Goal: Task Accomplishment & Management: Manage account settings

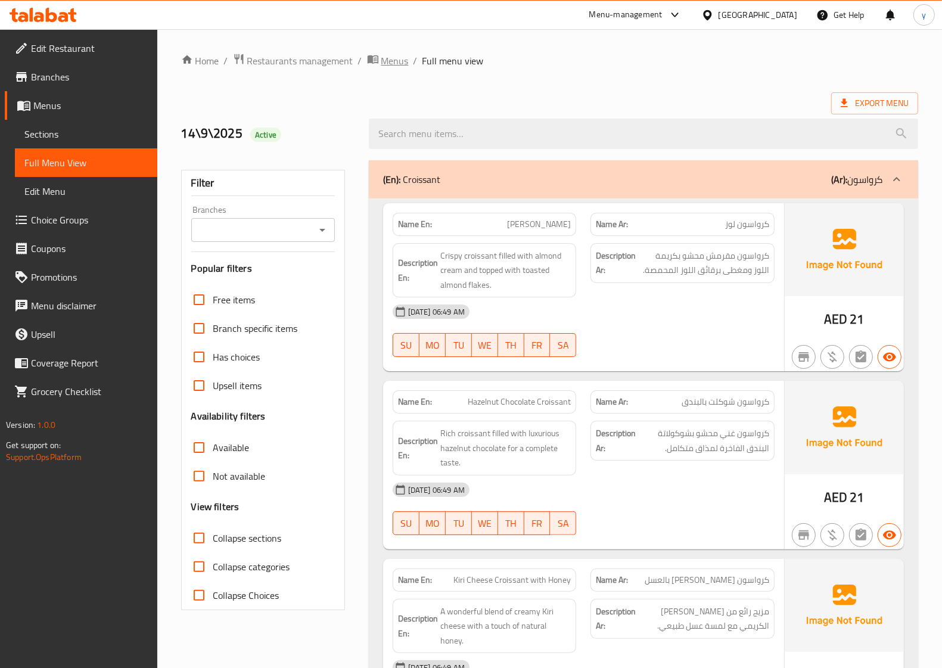
click at [393, 63] on span "Menus" at bounding box center [394, 61] width 27 height 14
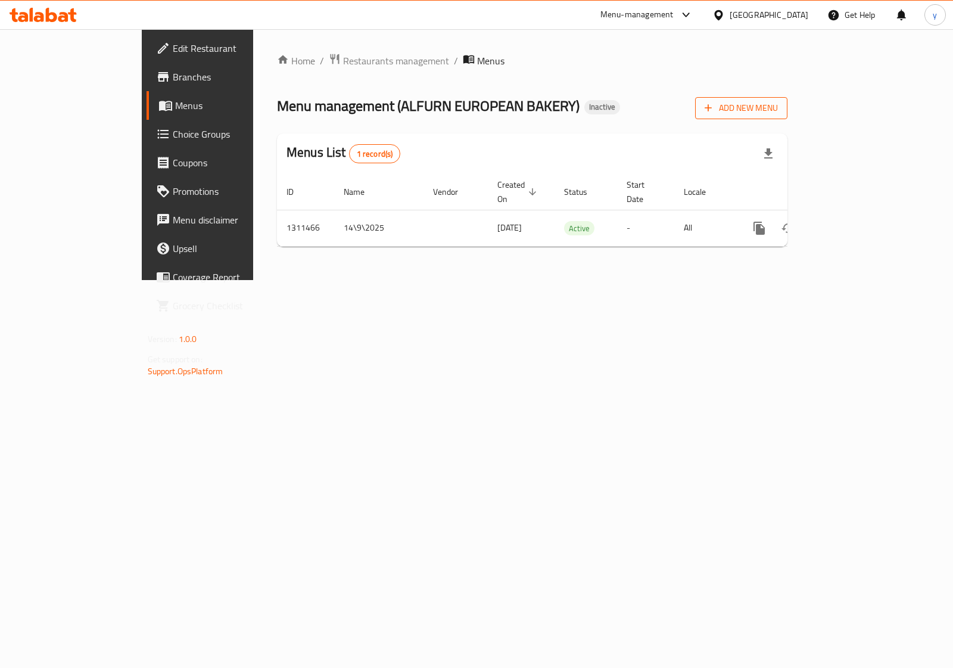
click at [778, 108] on span "Add New Menu" at bounding box center [741, 108] width 73 height 15
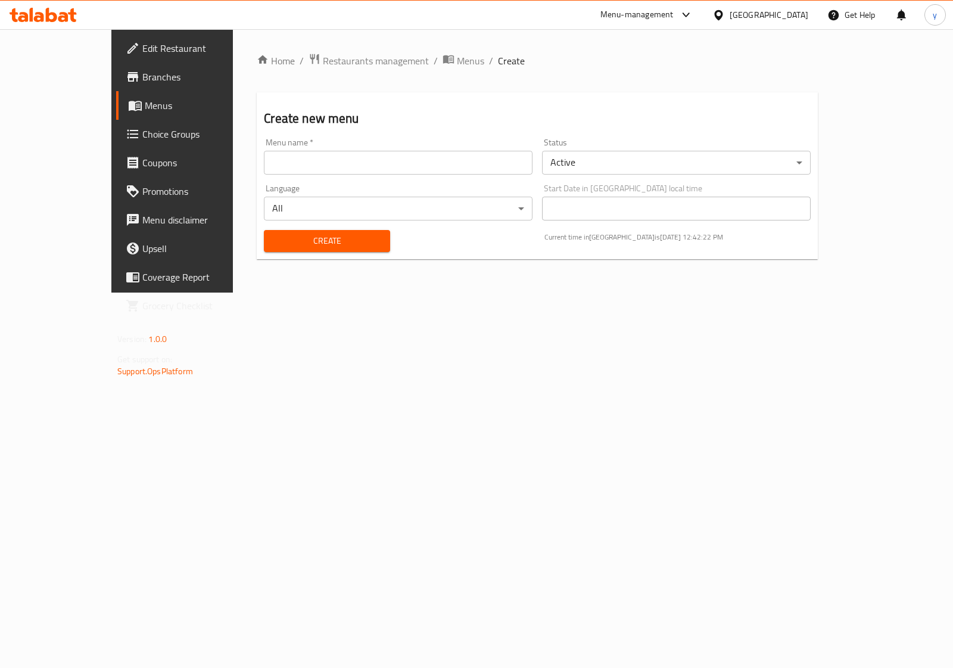
click at [477, 170] on input "text" at bounding box center [398, 163] width 269 height 24
type input "14/9/2025"
click at [273, 244] on span "Create" at bounding box center [326, 241] width 107 height 15
click at [457, 66] on span "Menus" at bounding box center [470, 61] width 27 height 14
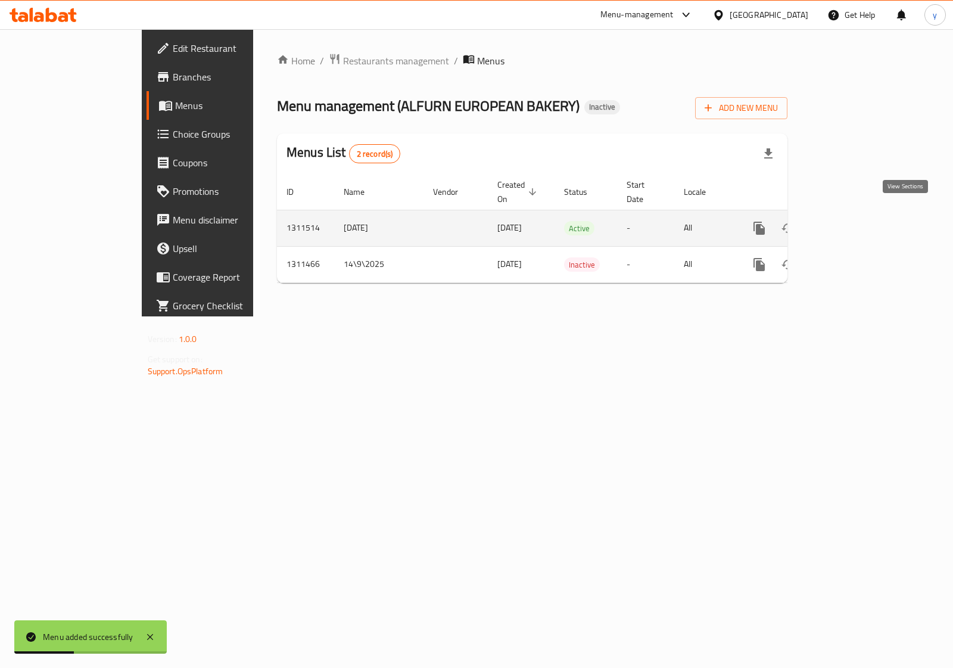
click at [852, 221] on icon "enhanced table" at bounding box center [845, 228] width 14 height 14
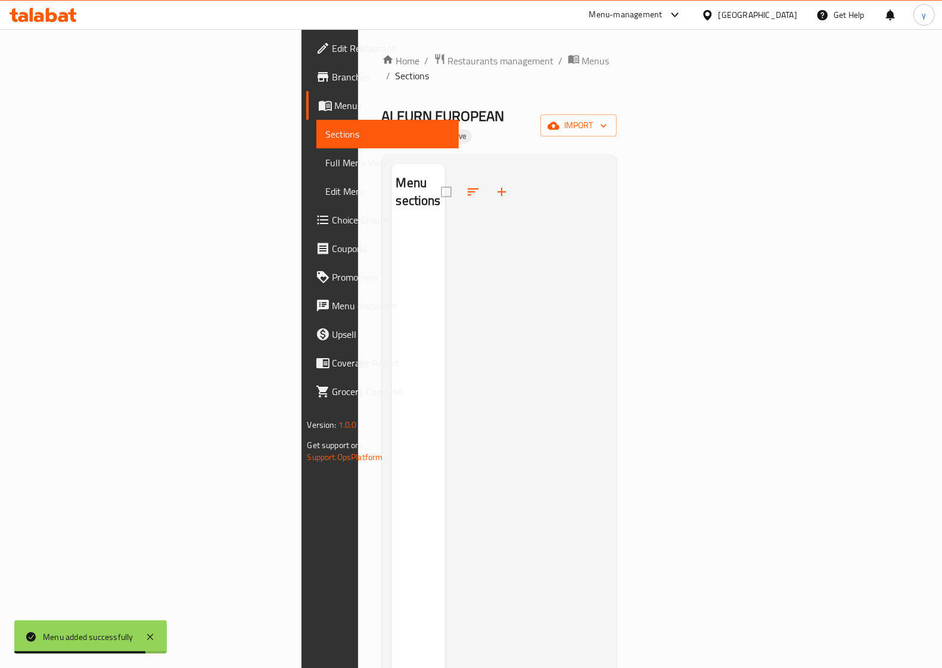
click at [335, 105] on span "Menus" at bounding box center [392, 105] width 114 height 14
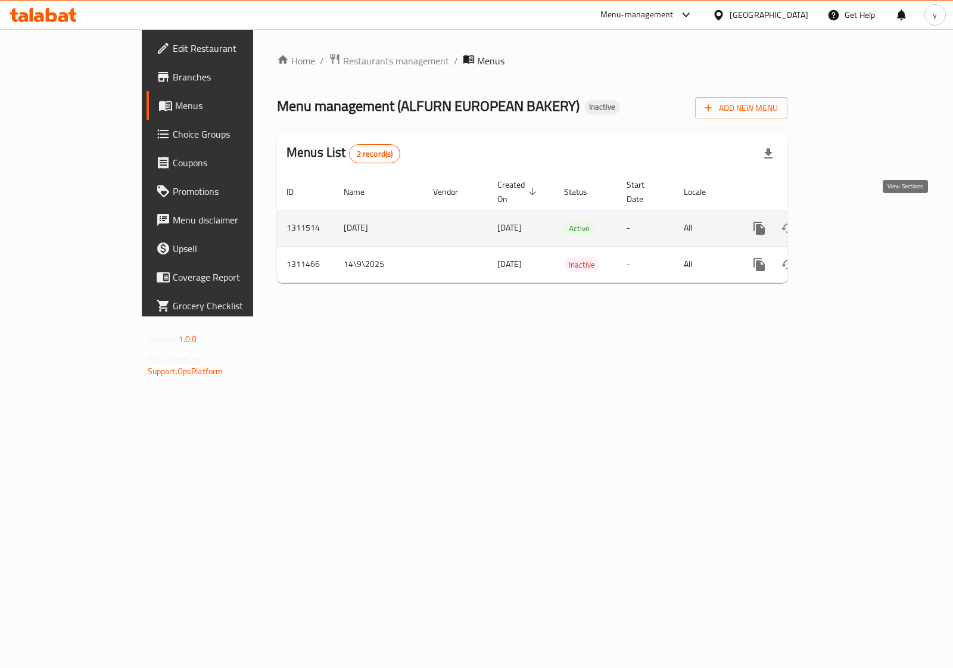
click at [852, 221] on icon "enhanced table" at bounding box center [845, 228] width 14 height 14
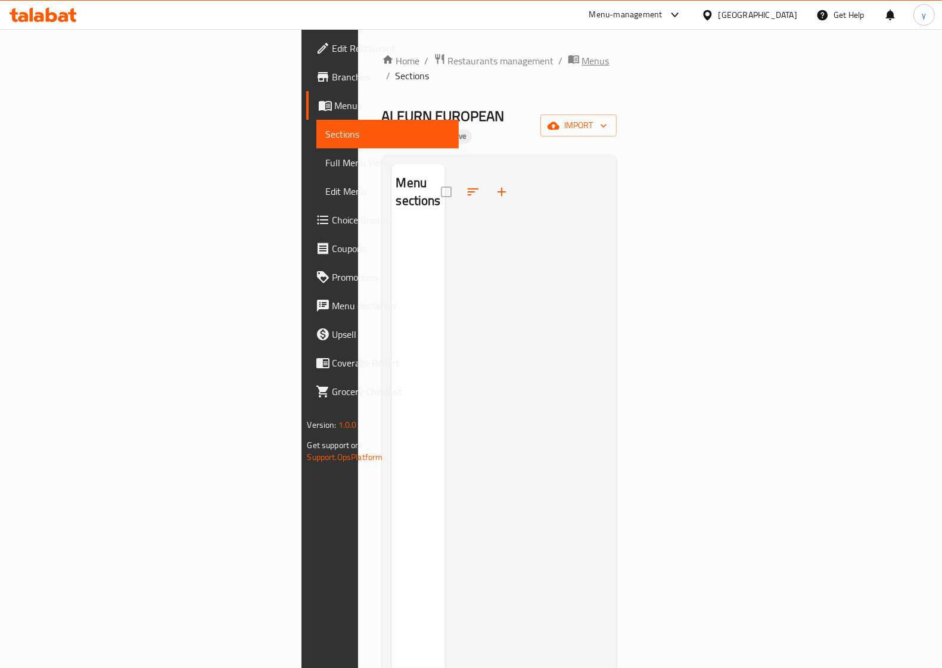
click at [582, 63] on span "Menus" at bounding box center [595, 61] width 27 height 14
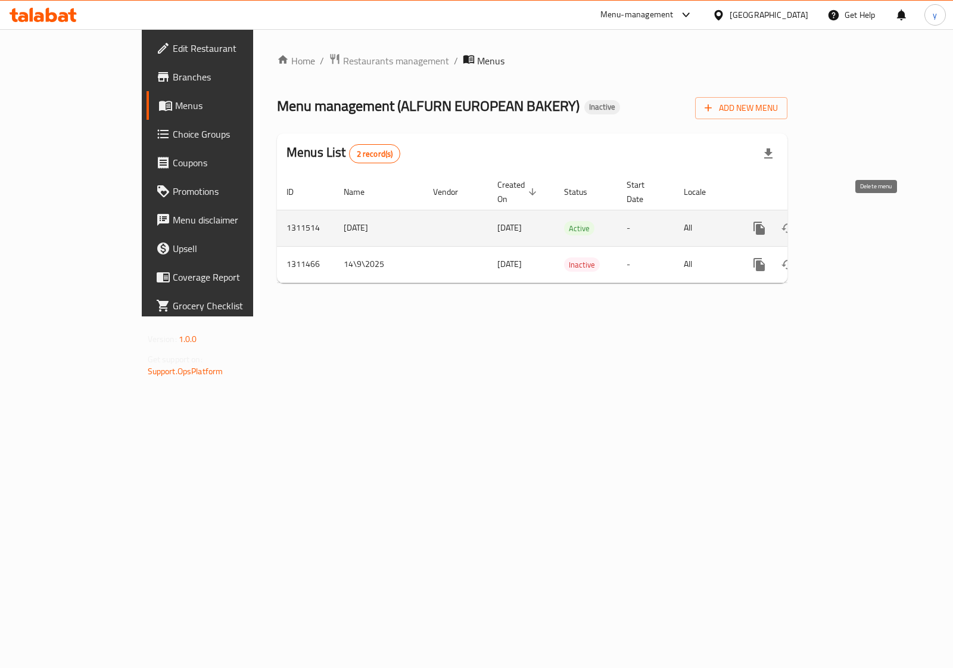
click at [821, 223] on icon "enhanced table" at bounding box center [817, 228] width 8 height 11
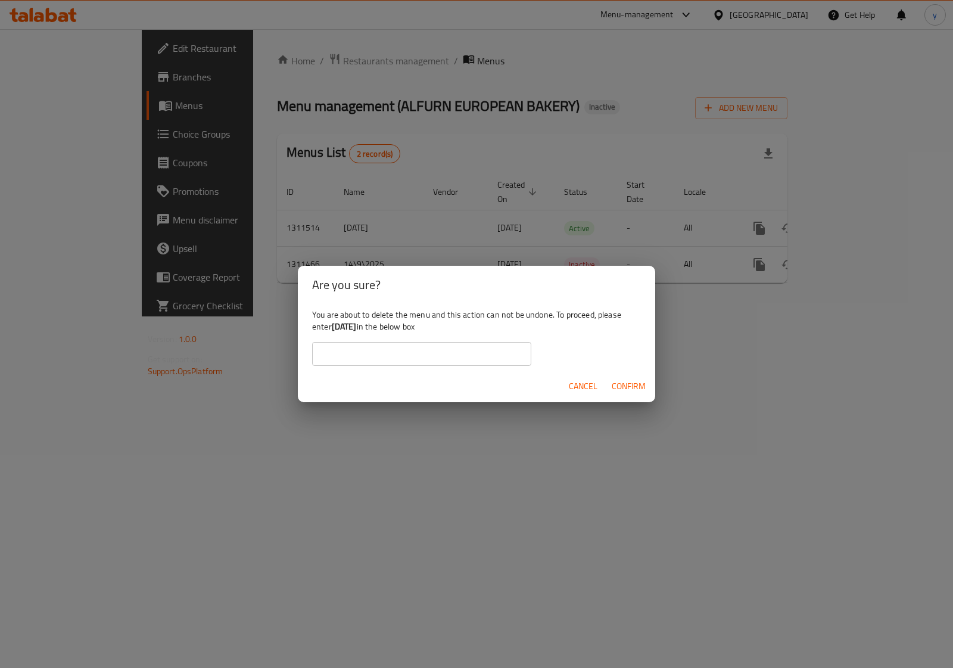
drag, startPoint x: 372, startPoint y: 325, endPoint x: 334, endPoint y: 325, distance: 38.7
click at [334, 325] on b "14/9/2025" at bounding box center [344, 326] width 25 height 15
copy b "14/9/2025"
click at [474, 354] on input "text" at bounding box center [421, 354] width 219 height 24
paste input "14/9/2025"
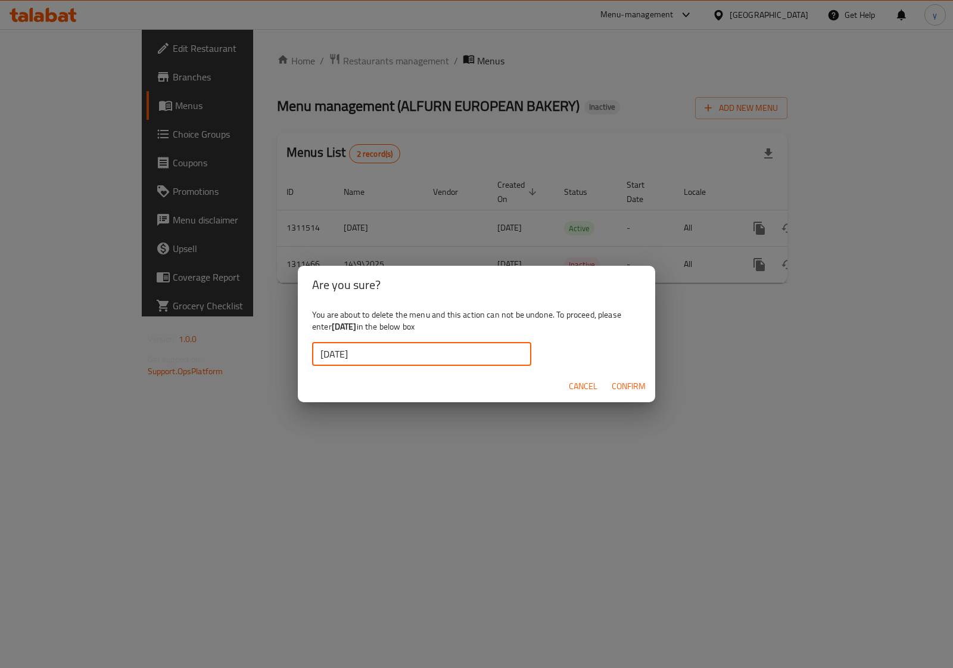
type input "14/9/2025"
click at [621, 390] on span "Confirm" at bounding box center [629, 386] width 34 height 15
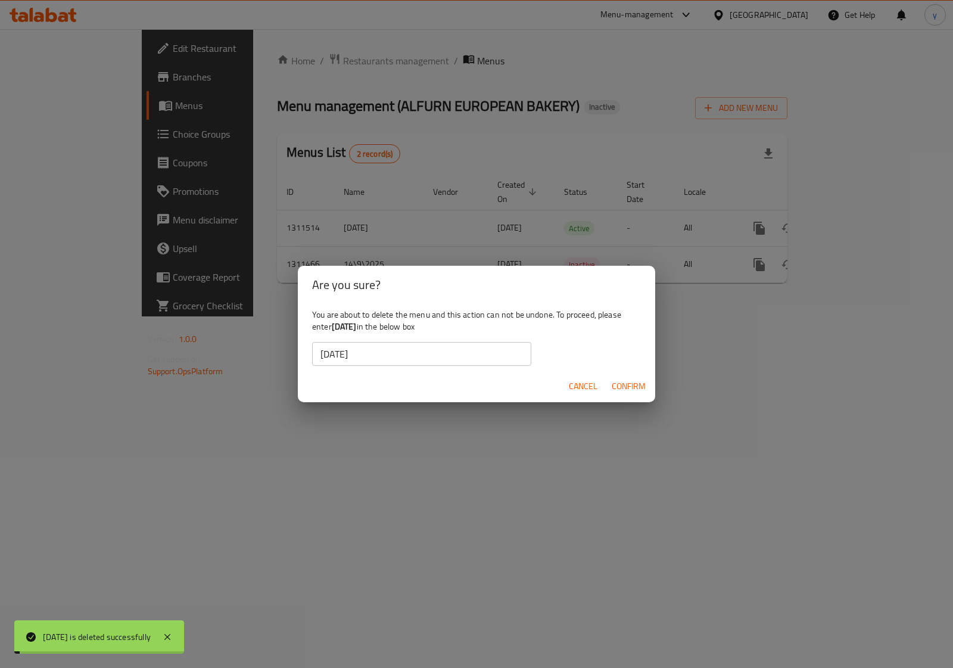
click at [708, 424] on div "Are you sure? You are about to delete the menu and this action can not be undon…" at bounding box center [476, 334] width 953 height 668
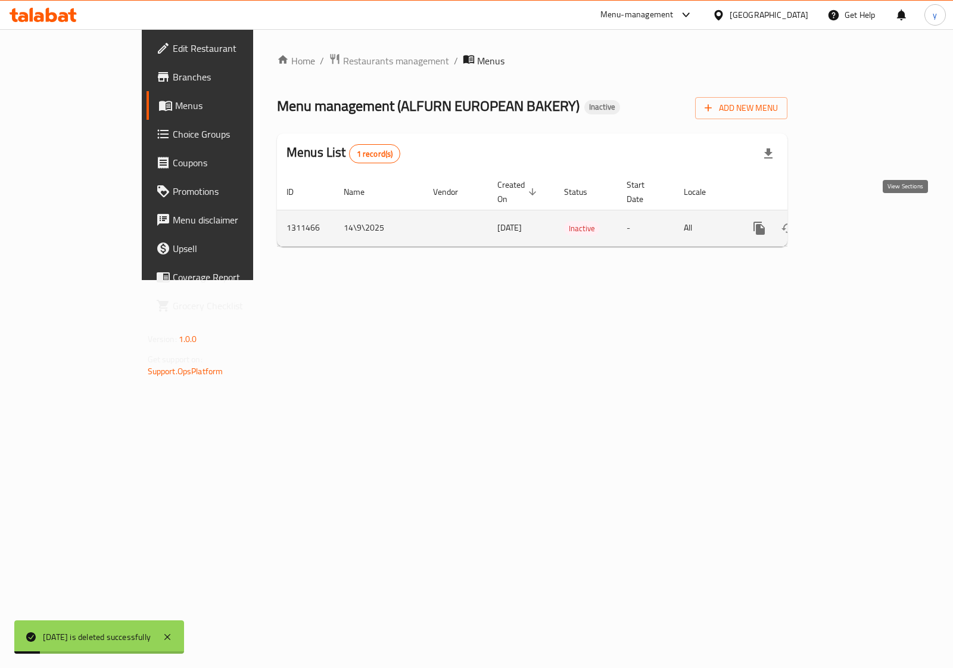
click at [852, 222] on icon "enhanced table" at bounding box center [845, 228] width 14 height 14
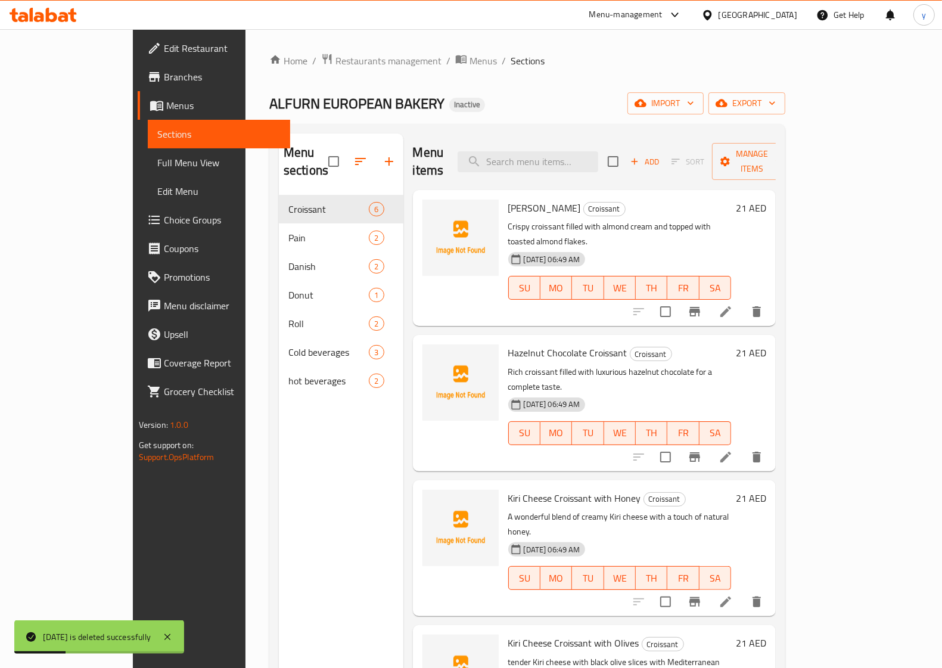
click at [166, 102] on span "Menus" at bounding box center [223, 105] width 114 height 14
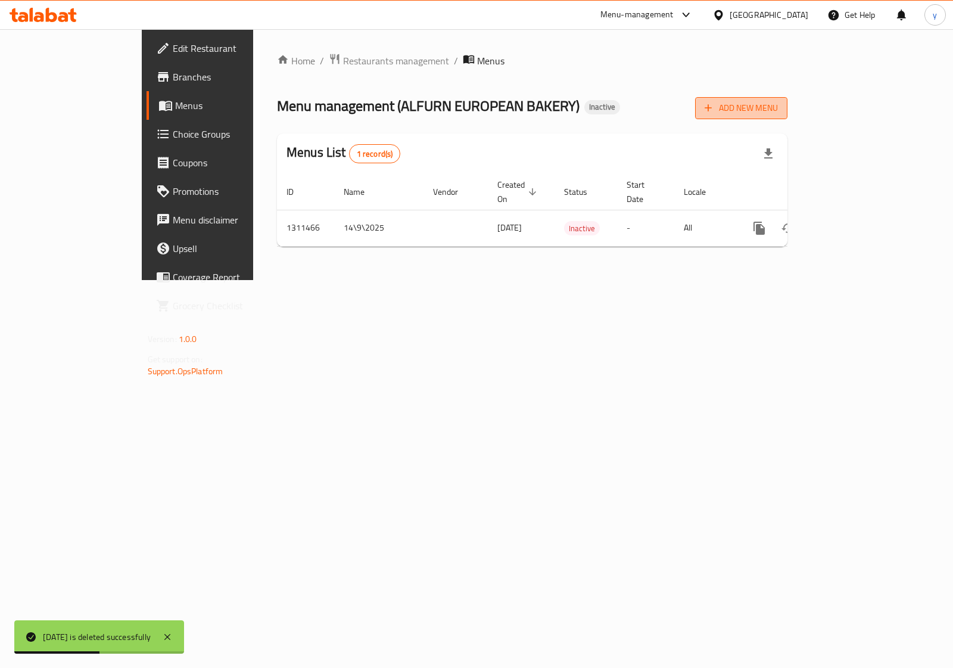
click at [778, 112] on span "Add New Menu" at bounding box center [741, 108] width 73 height 15
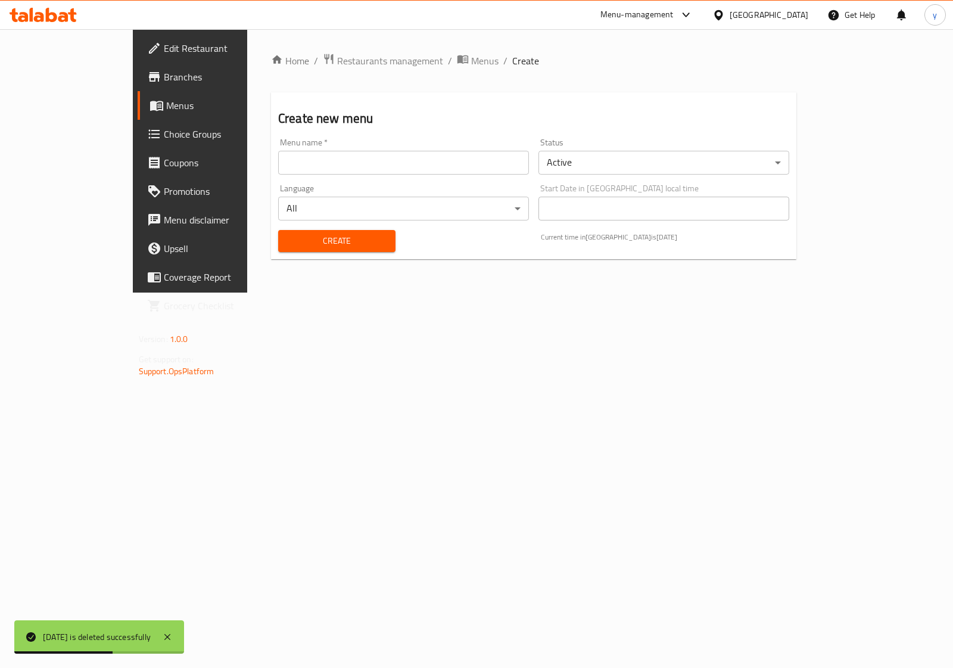
click at [416, 169] on input "text" at bounding box center [403, 163] width 251 height 24
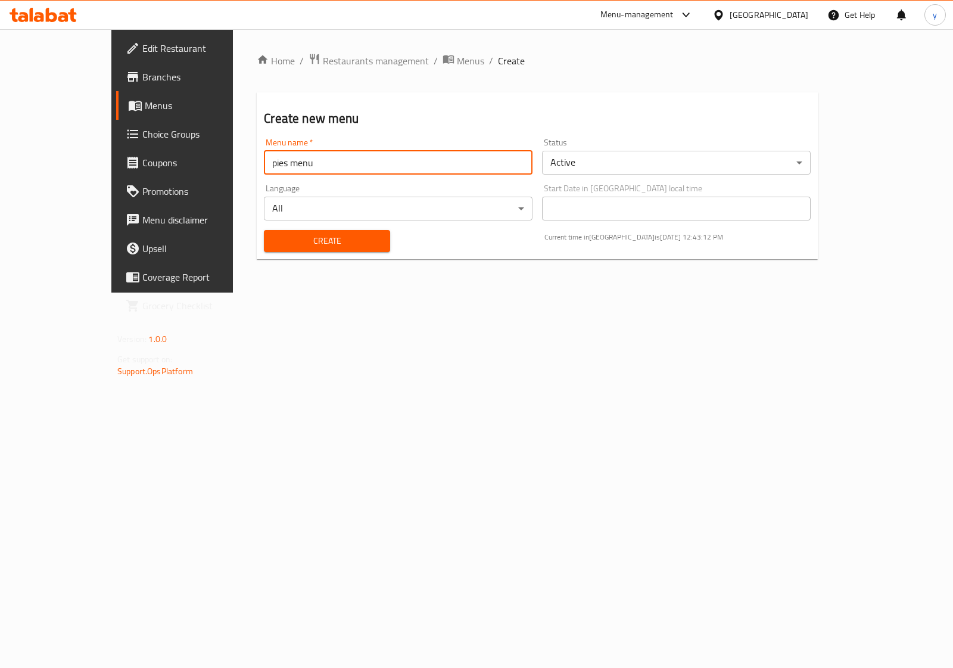
type input "pies menu"
click at [264, 230] on button "Create" at bounding box center [327, 241] width 126 height 22
drag, startPoint x: 376, startPoint y: 45, endPoint x: 380, endPoint y: 51, distance: 6.9
click at [378, 46] on div "Home / Restaurants management / Menus / Create Create new menu Menu name   * Me…" at bounding box center [537, 160] width 609 height 263
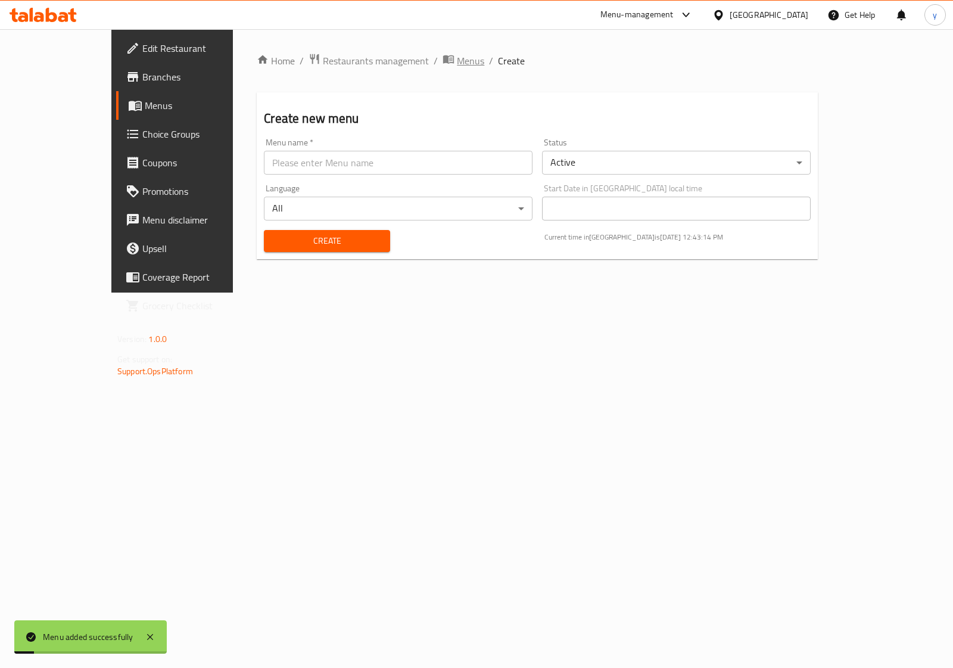
click at [457, 54] on span "Menus" at bounding box center [470, 61] width 27 height 14
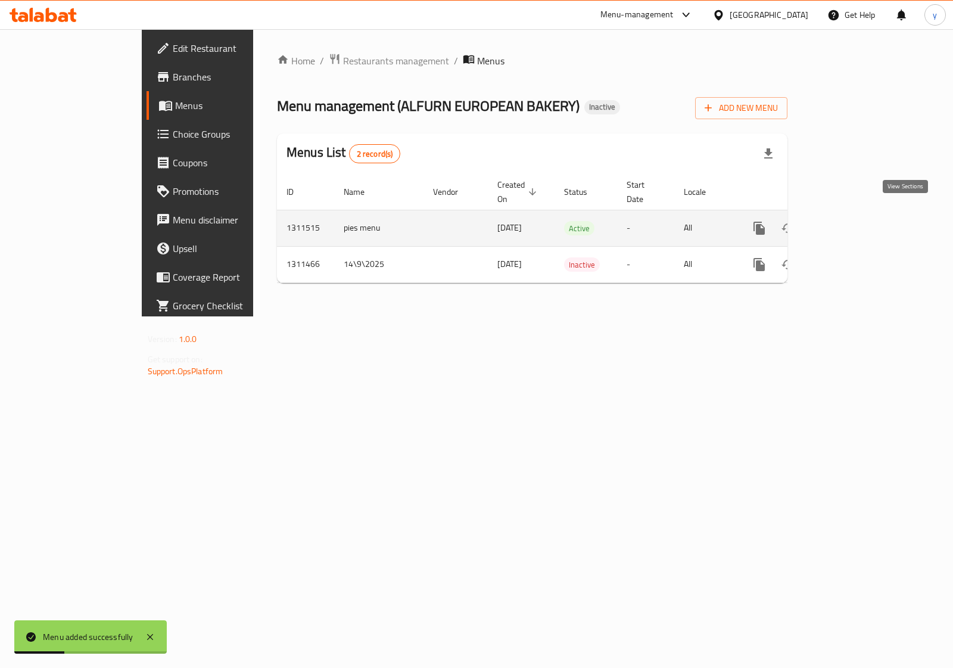
click at [860, 216] on link "enhanced table" at bounding box center [845, 228] width 29 height 29
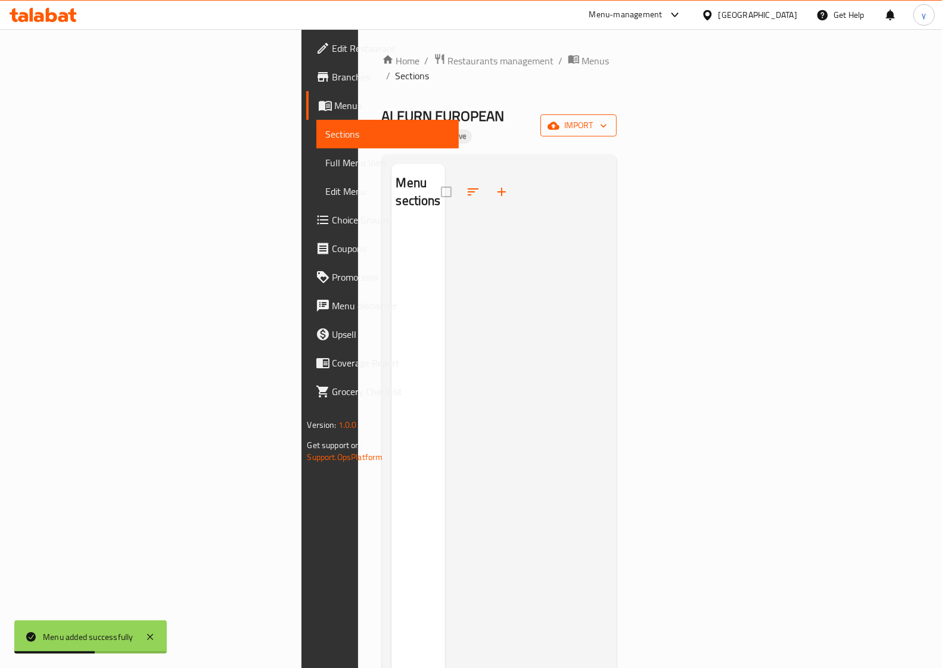
click at [606, 124] on icon "button" at bounding box center [603, 126] width 6 height 4
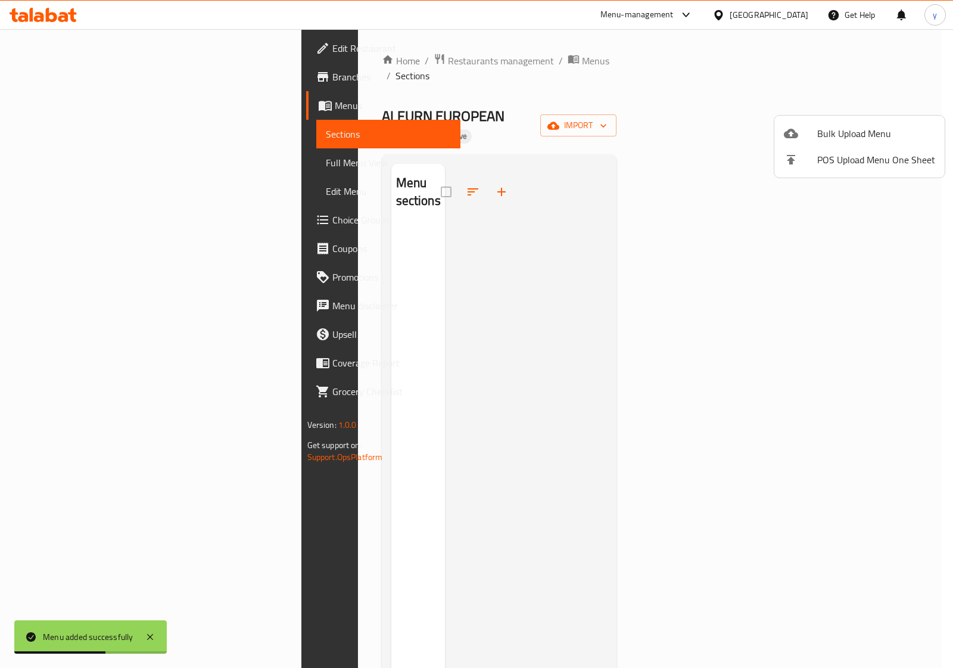
click at [793, 127] on icon at bounding box center [791, 133] width 14 height 14
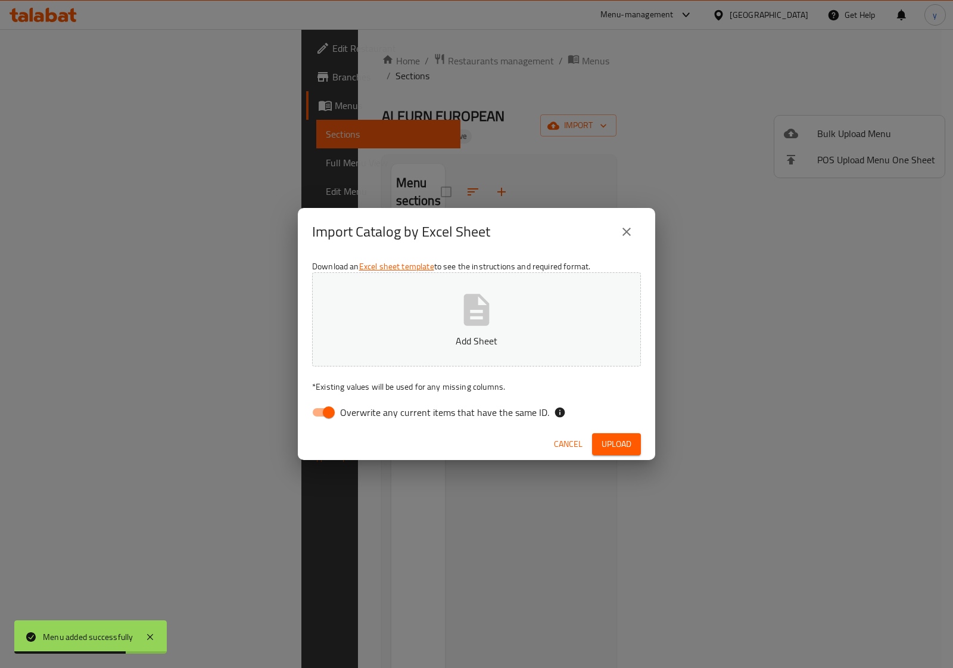
click at [329, 415] on input "Overwrite any current items that have the same ID." at bounding box center [329, 412] width 68 height 23
checkbox input "false"
click at [486, 344] on p "Add Sheet" at bounding box center [477, 341] width 292 height 14
click at [626, 228] on icon "close" at bounding box center [627, 232] width 14 height 14
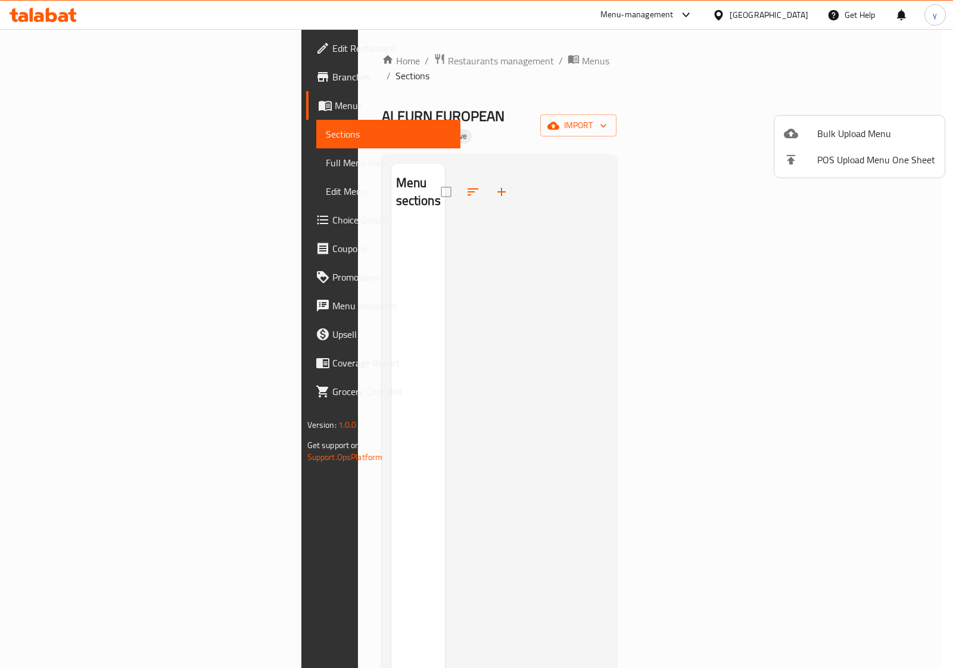
click at [895, 107] on div at bounding box center [476, 334] width 953 height 668
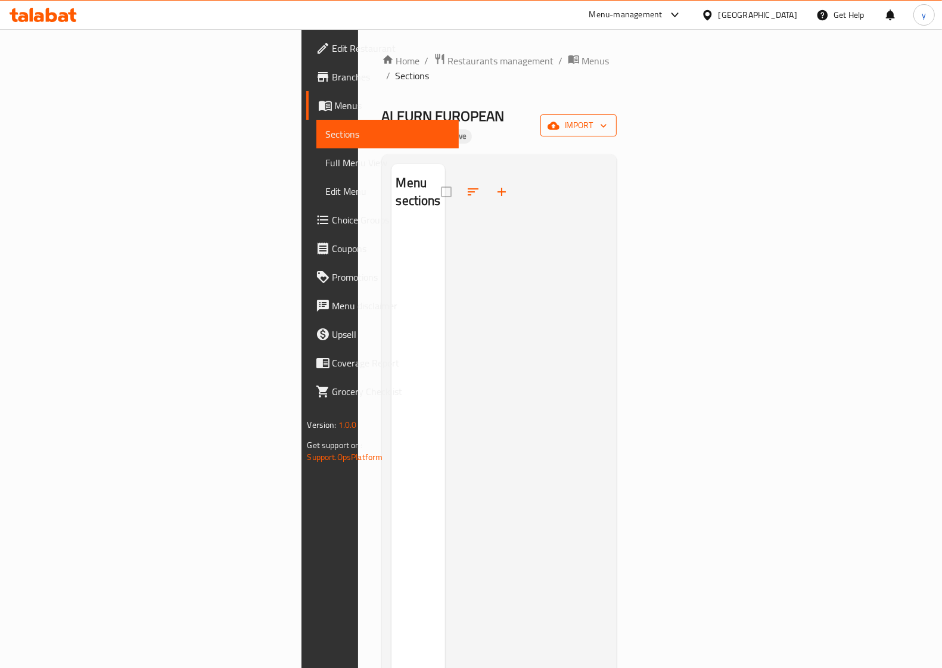
click at [607, 118] on span "import" at bounding box center [578, 125] width 57 height 15
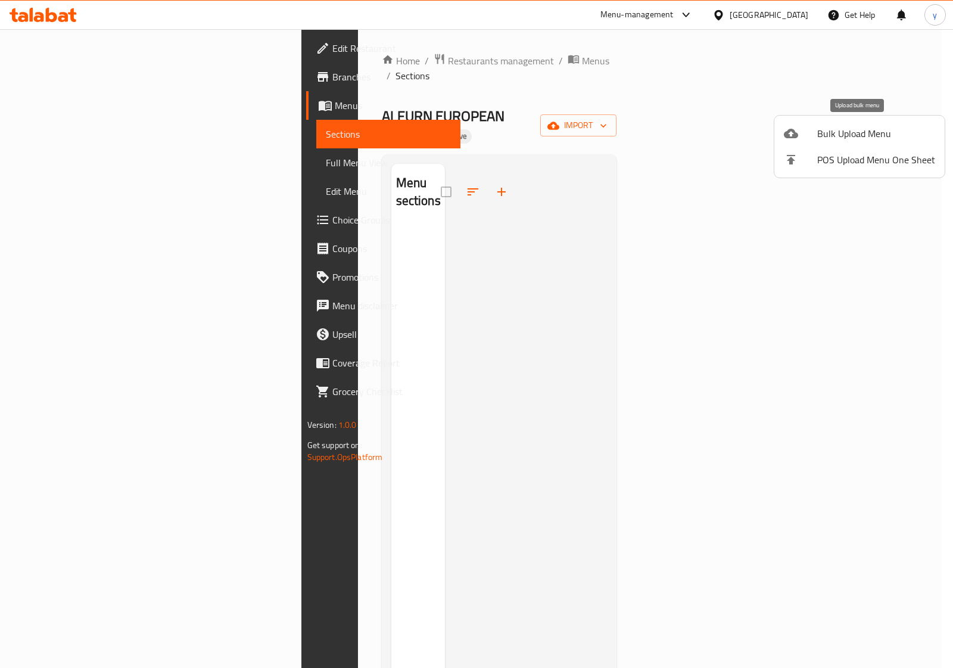
click at [835, 138] on span "Bulk Upload Menu" at bounding box center [876, 133] width 118 height 14
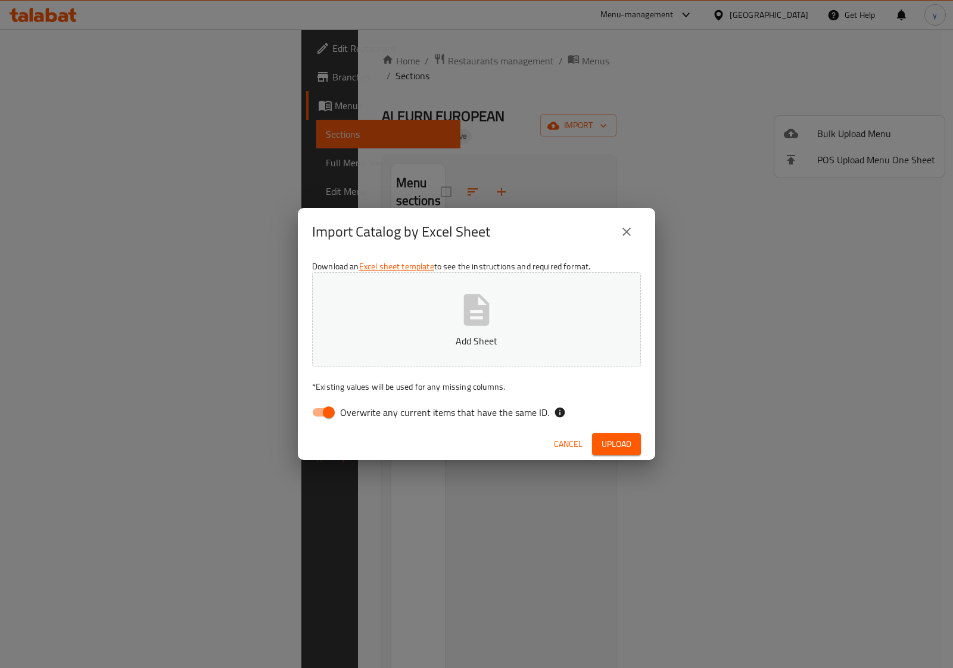
drag, startPoint x: 325, startPoint y: 411, endPoint x: 404, endPoint y: 379, distance: 85.5
click at [325, 411] on input "Overwrite any current items that have the same ID." at bounding box center [329, 412] width 68 height 23
checkbox input "false"
click at [487, 323] on icon "button" at bounding box center [477, 310] width 26 height 32
click at [603, 443] on span "Upload" at bounding box center [617, 444] width 30 height 15
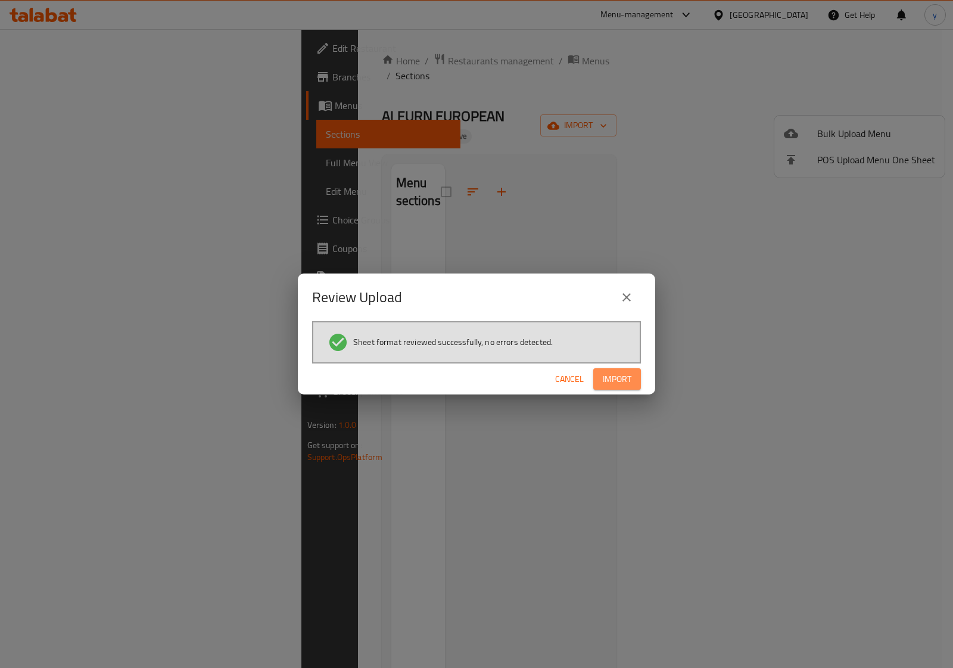
click at [626, 381] on span "Import" at bounding box center [617, 379] width 29 height 15
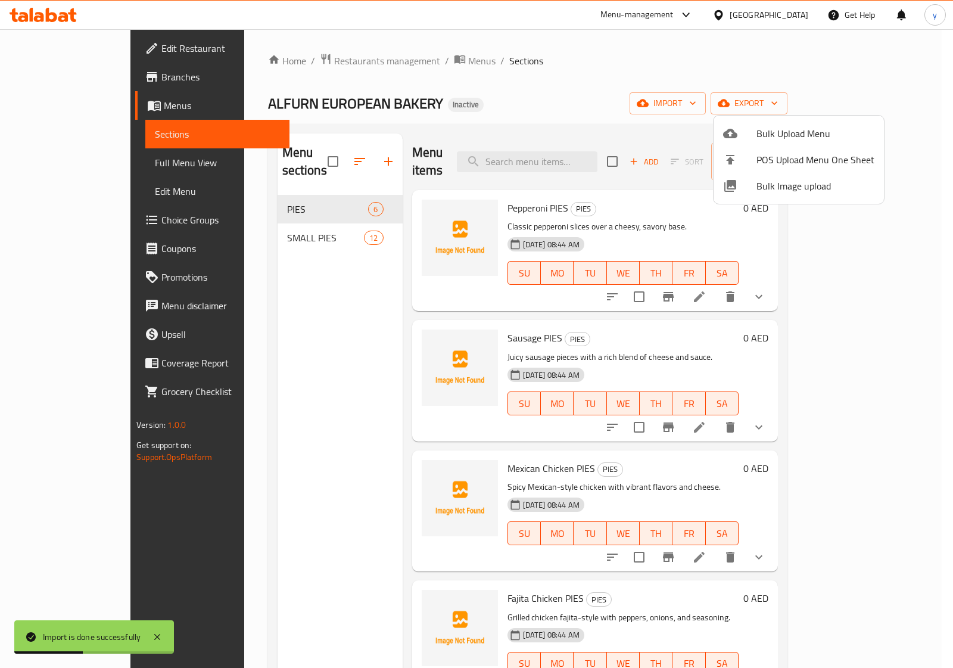
click at [289, 270] on div at bounding box center [476, 334] width 953 height 668
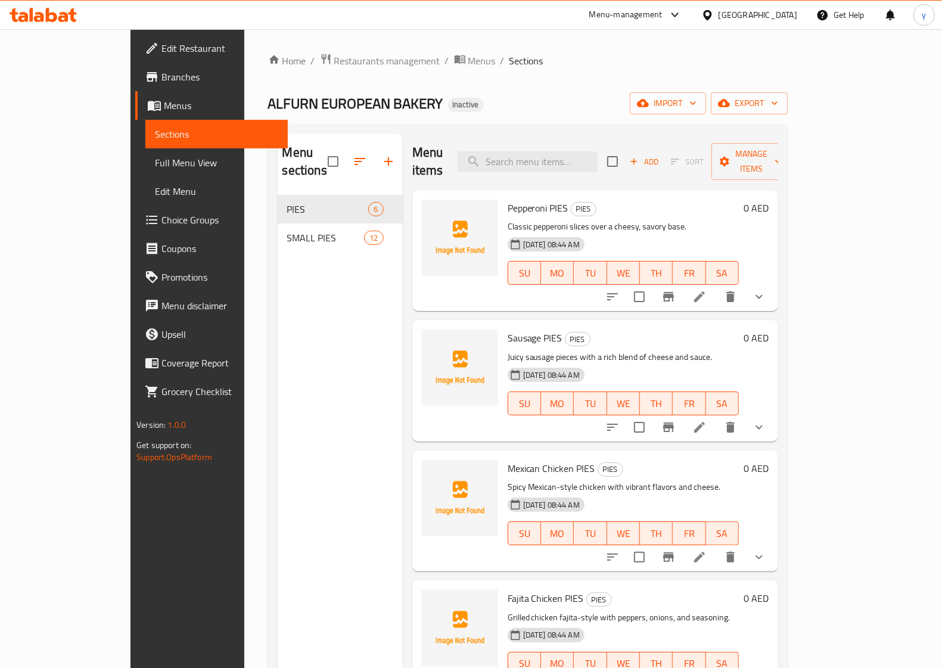
click at [344, 317] on div "Menu sections PIES 6 SMALL PIES 12" at bounding box center [340, 467] width 125 height 668
click at [284, 355] on div "Menu sections PIES 6 SMALL PIES 12" at bounding box center [340, 467] width 125 height 668
click at [335, 328] on div "Menu sections PIES 6 SMALL PIES 12" at bounding box center [340, 467] width 125 height 668
drag, startPoint x: 346, startPoint y: 320, endPoint x: 347, endPoint y: 374, distance: 53.0
click at [350, 374] on div "Menu sections PIES 6 SMALL PIES 12" at bounding box center [340, 467] width 125 height 668
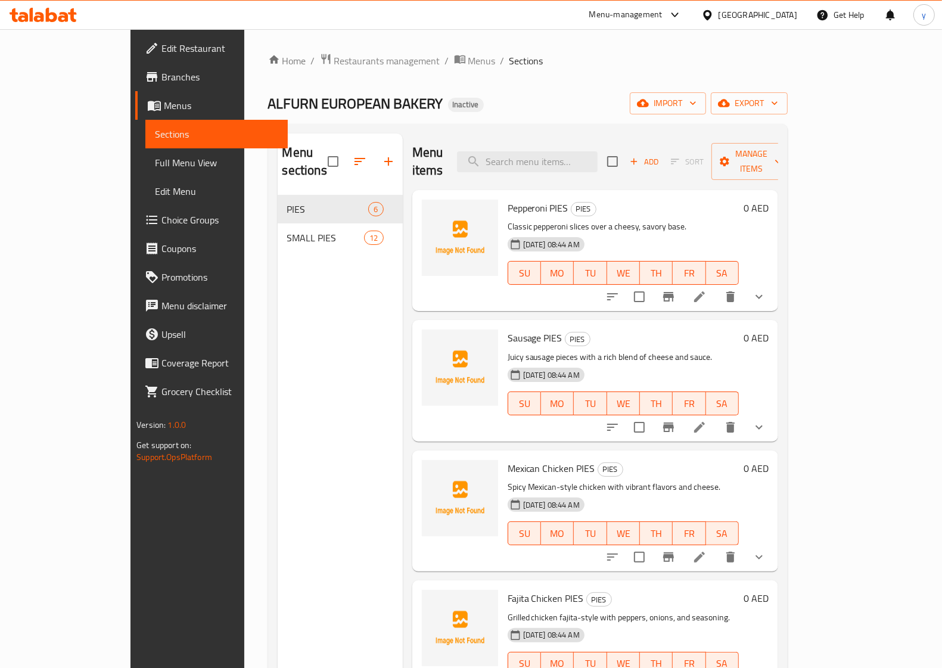
click at [155, 161] on span "Full Menu View" at bounding box center [216, 162] width 123 height 14
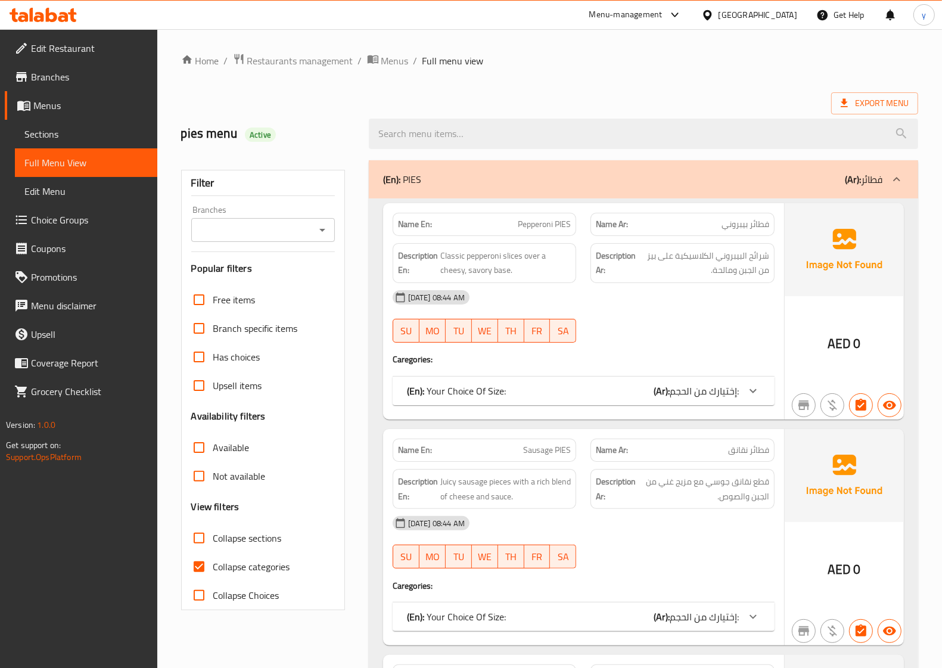
drag, startPoint x: 198, startPoint y: 566, endPoint x: 203, endPoint y: 544, distance: 22.4
click at [198, 566] on input "Collapse categories" at bounding box center [199, 566] width 29 height 29
checkbox input "false"
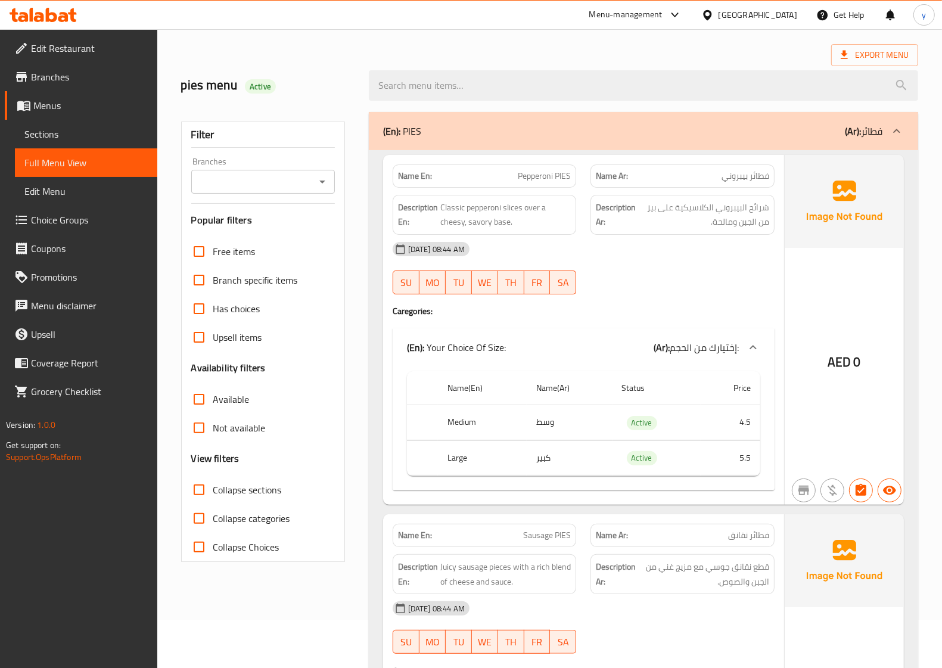
scroll to position [74, 0]
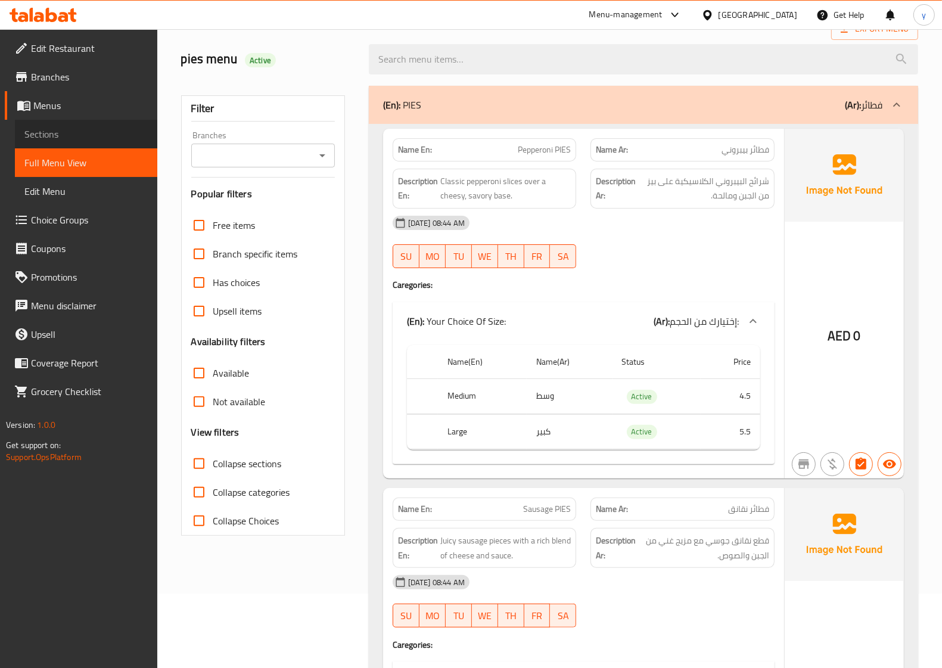
click at [81, 127] on span "Sections" at bounding box center [85, 134] width 123 height 14
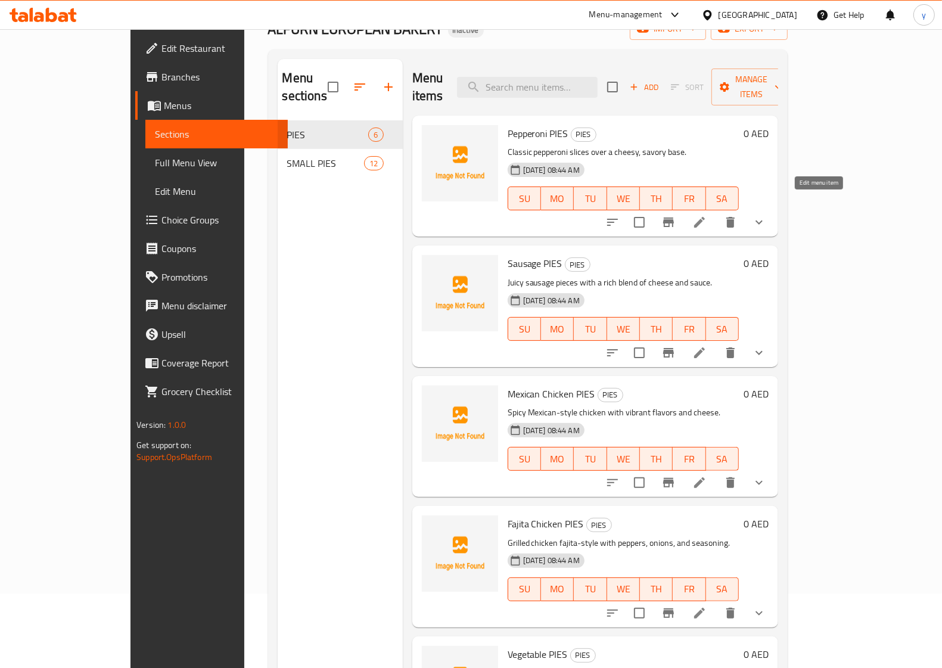
click at [705, 217] on icon at bounding box center [699, 222] width 11 height 11
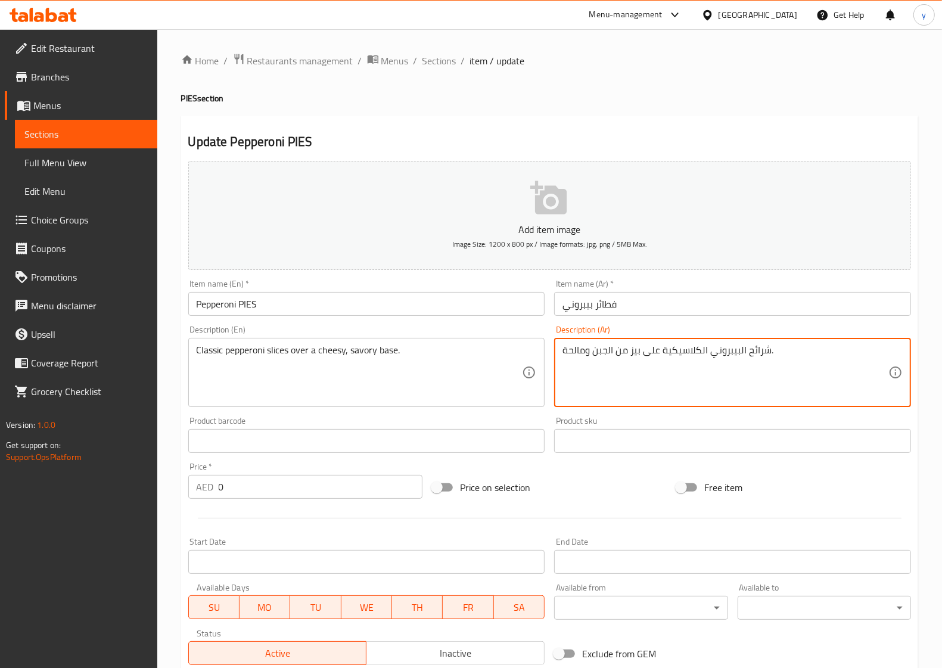
click at [605, 348] on textarea "شرائح البيبروني الكلاسيكية على بيز من الجبن ومالحة." at bounding box center [725, 372] width 326 height 57
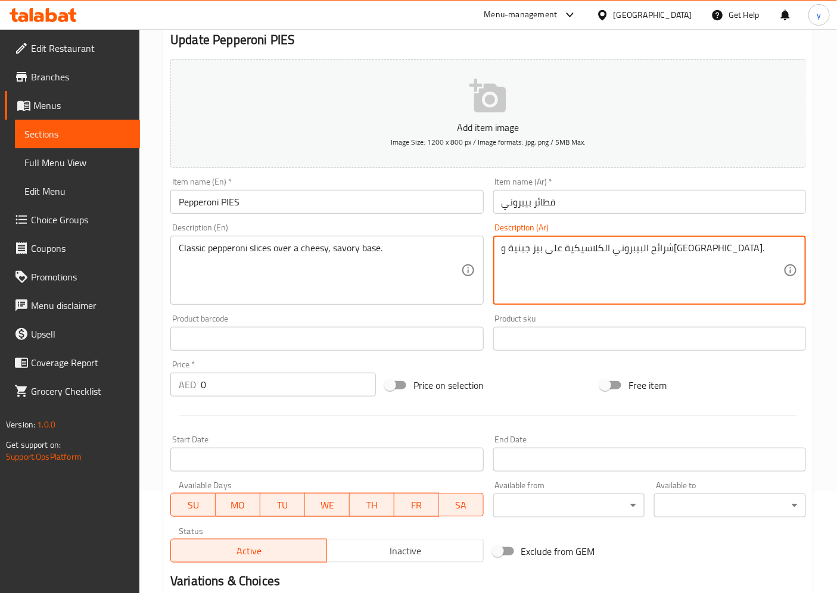
scroll to position [288, 0]
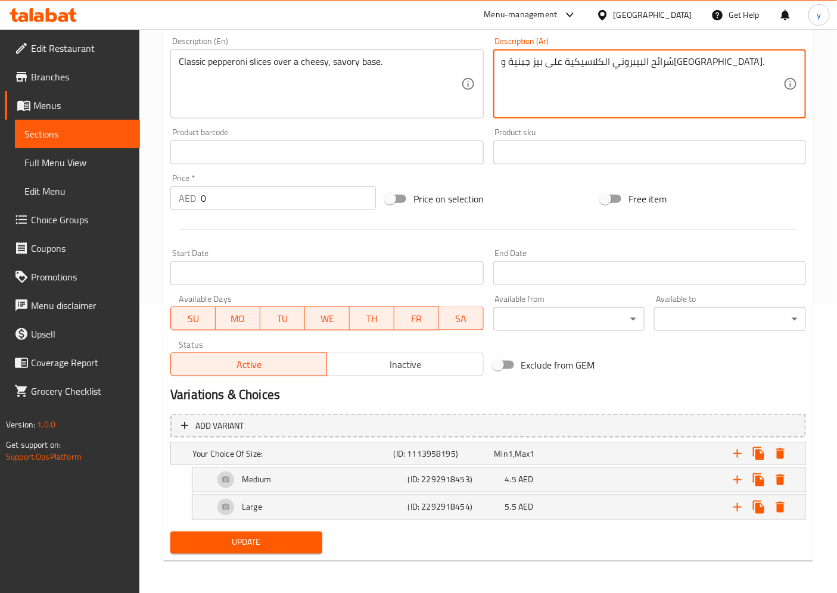
type textarea "شرائح البيبروني الكلاسيكية على بيز جبنية و[GEOGRAPHIC_DATA]."
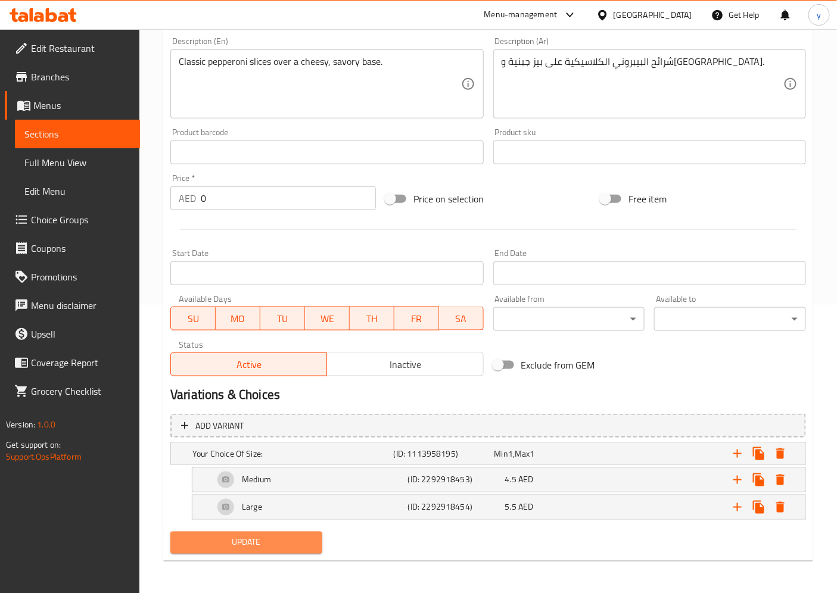
click at [294, 540] on span "Update" at bounding box center [246, 543] width 133 height 15
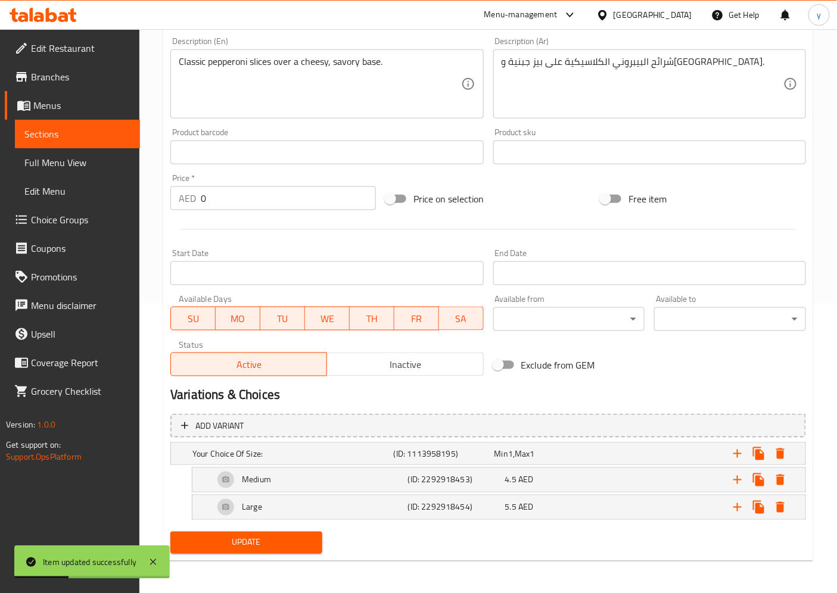
click at [69, 155] on span "Full Menu View" at bounding box center [77, 162] width 106 height 14
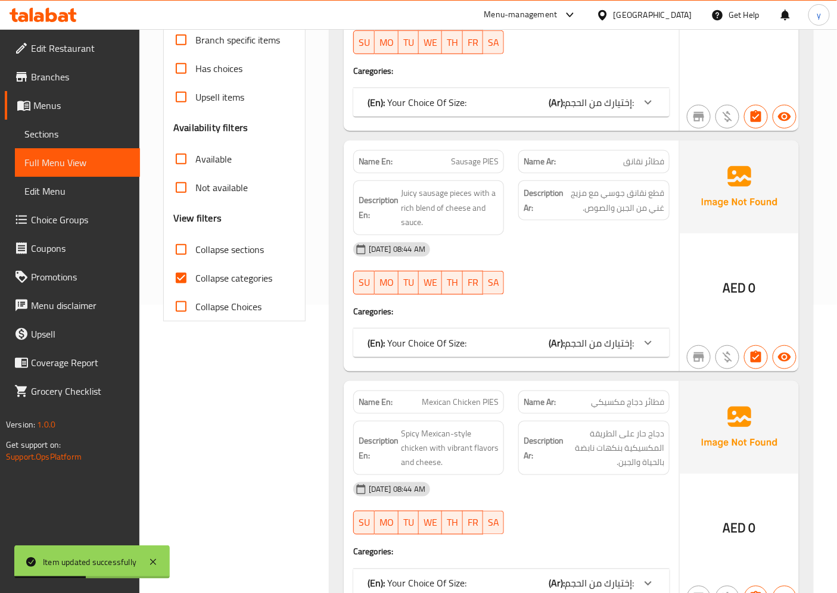
click at [182, 271] on input "Collapse categories" at bounding box center [181, 278] width 29 height 29
checkbox input "false"
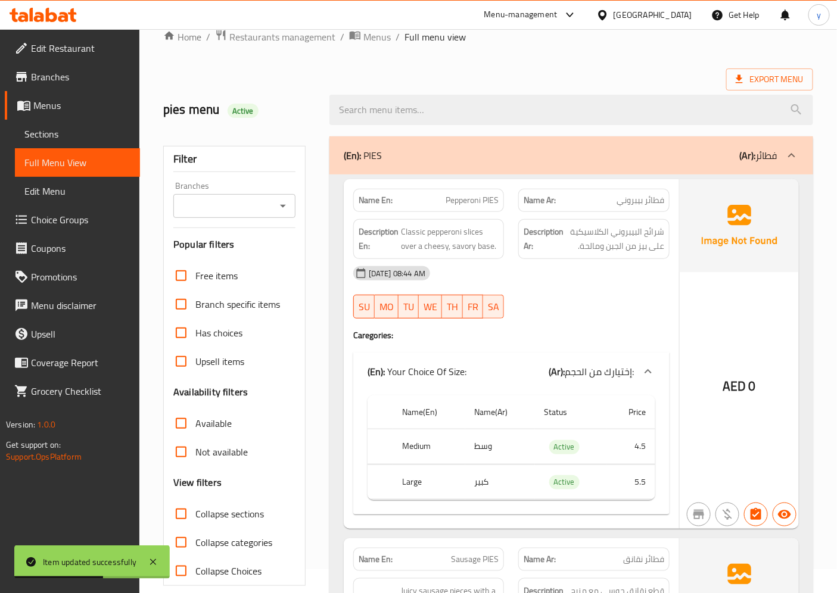
scroll to position [90, 0]
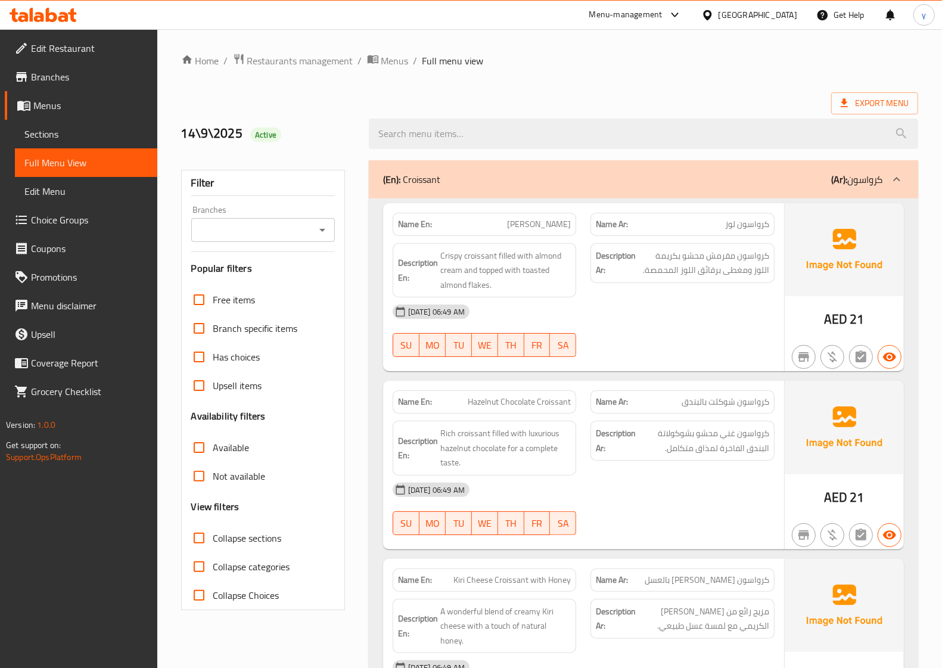
click at [81, 133] on span "Sections" at bounding box center [85, 134] width 123 height 14
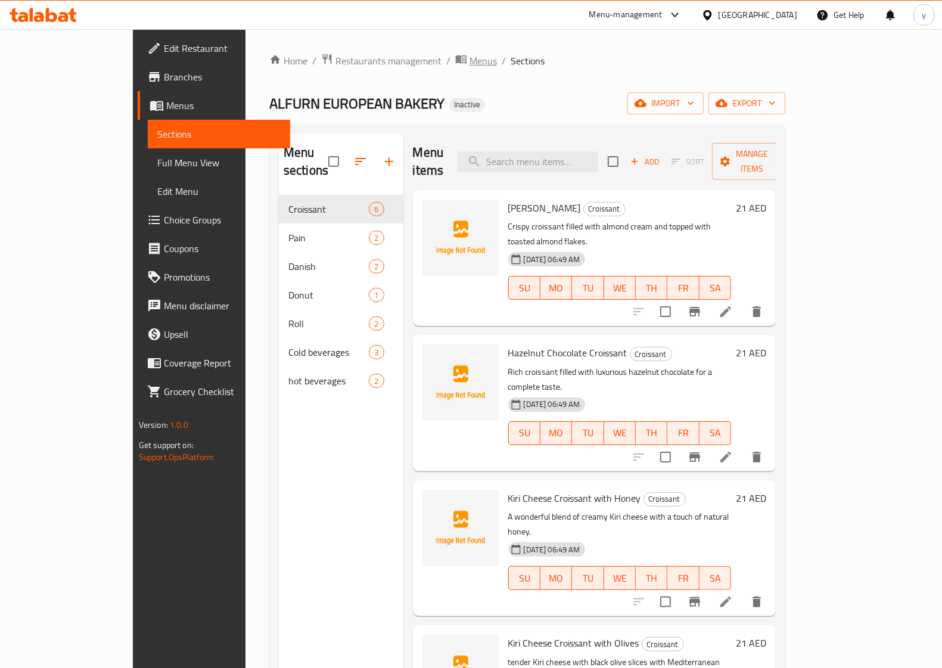
click at [469, 57] on span "Menus" at bounding box center [482, 61] width 27 height 14
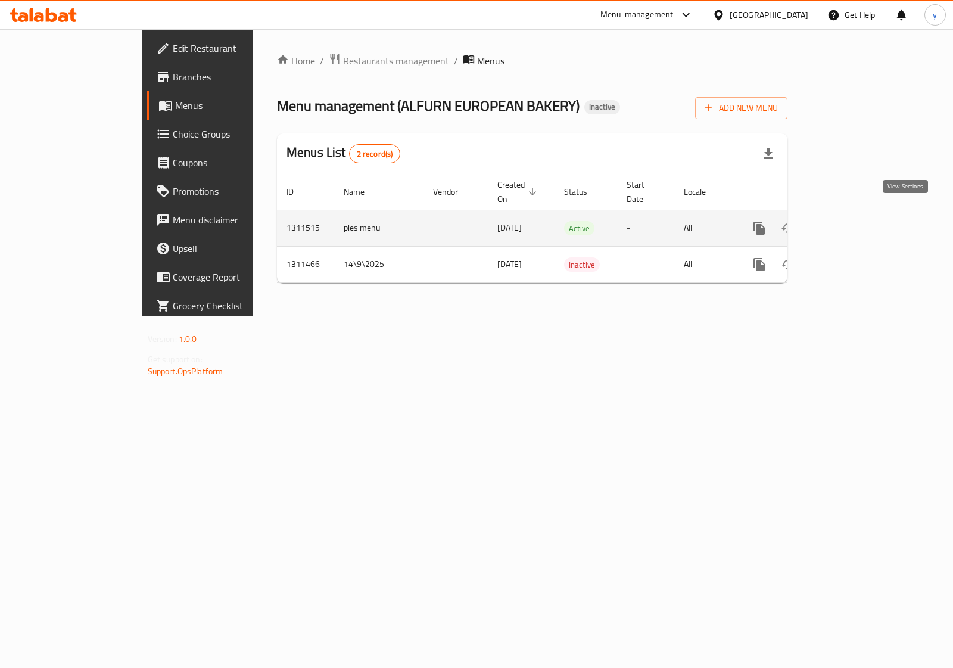
click at [852, 221] on icon "enhanced table" at bounding box center [845, 228] width 14 height 14
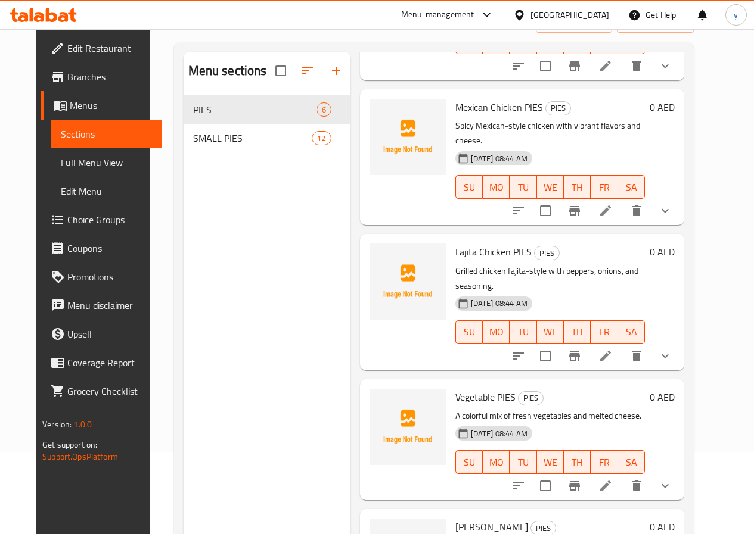
scroll to position [167, 0]
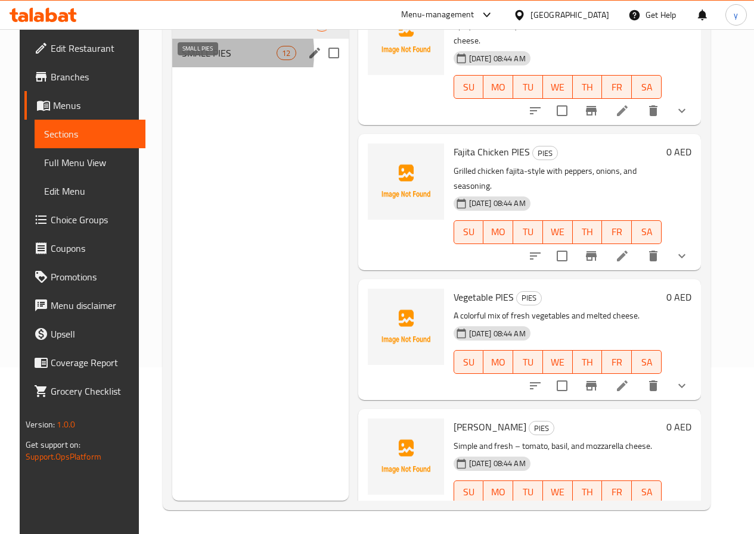
click at [182, 60] on span "SMALL PIES" at bounding box center [229, 53] width 95 height 14
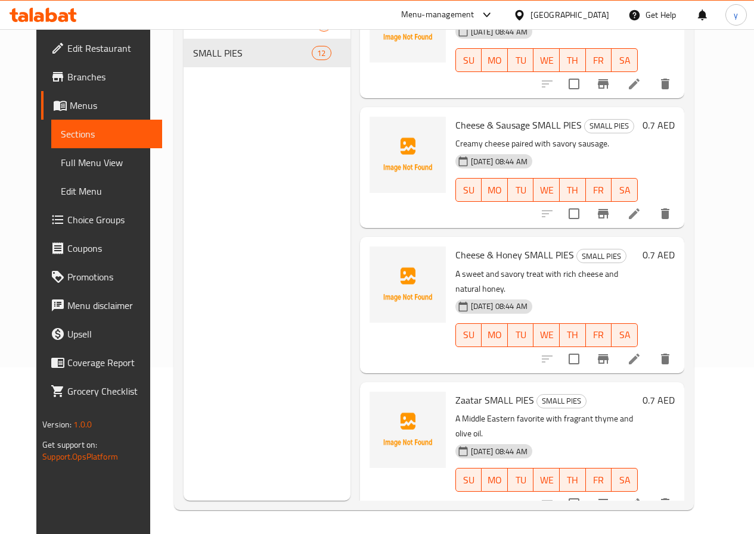
scroll to position [175, 0]
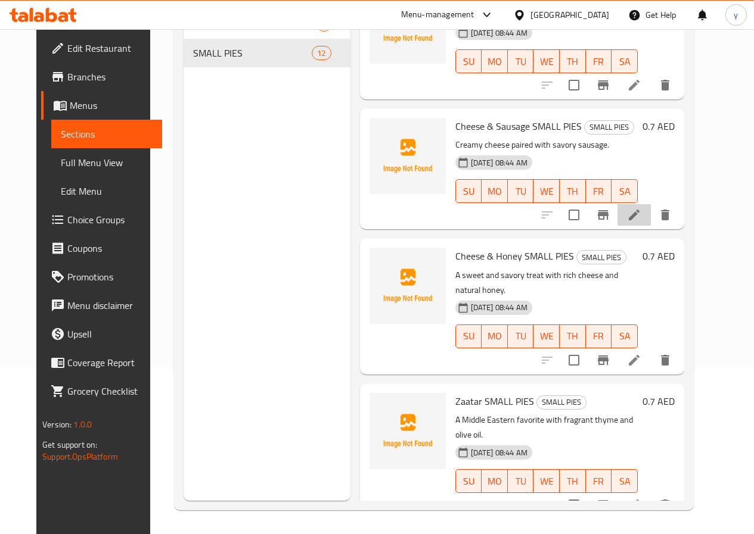
click at [651, 211] on li at bounding box center [633, 214] width 33 height 21
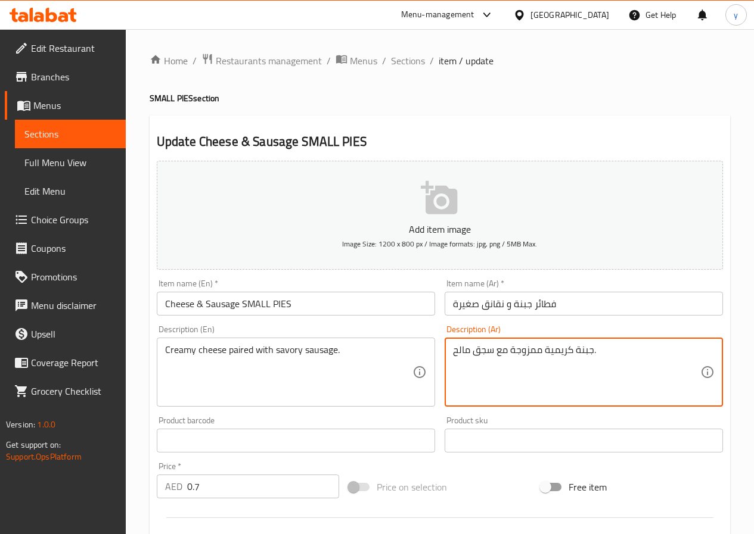
click at [521, 351] on textarea "جبنة كريمية ممزوجة مع سجق مالح." at bounding box center [576, 372] width 247 height 57
drag, startPoint x: 509, startPoint y: 354, endPoint x: 493, endPoint y: 350, distance: 16.2
click at [493, 350] on textarea "جبنة كريمية مقترن مع سجق مالح." at bounding box center [576, 372] width 247 height 57
click at [600, 152] on div "Update Cheese & Sausage SMALL PIES Add item image Image Size: 1200 x 800 px / I…" at bounding box center [440, 458] width 580 height 684
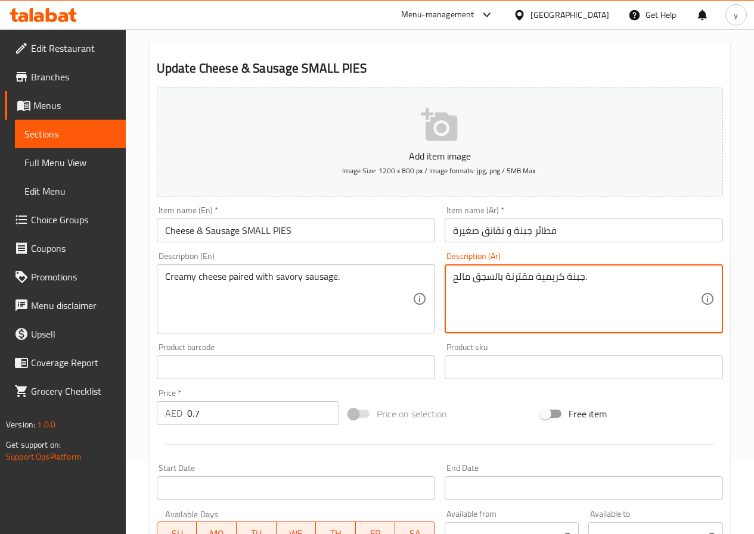
scroll to position [298, 0]
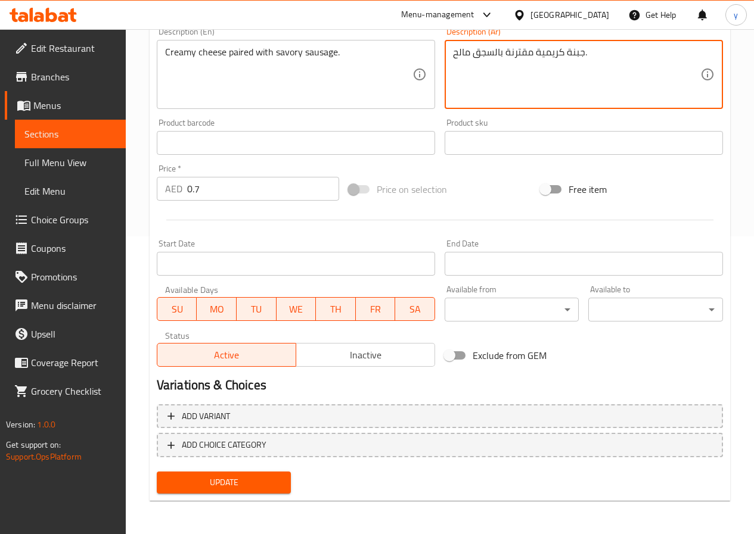
type textarea "جبنة كريمية مقترنة بالسجق مالح."
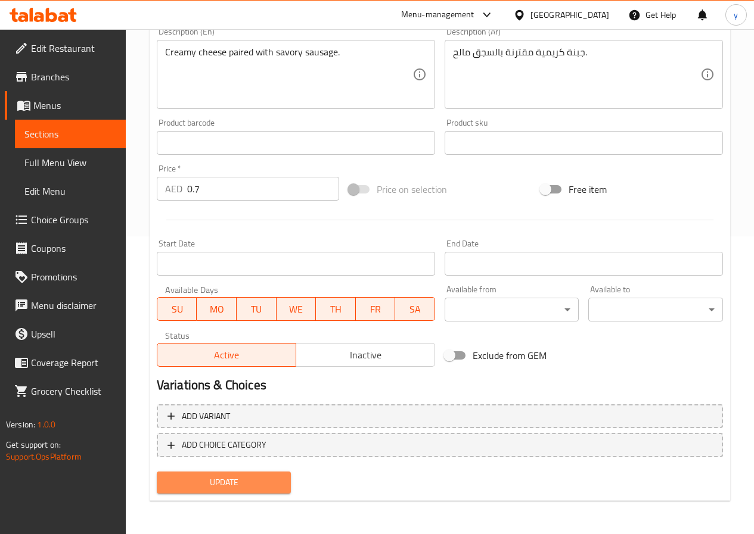
click at [256, 478] on span "Update" at bounding box center [224, 482] width 116 height 15
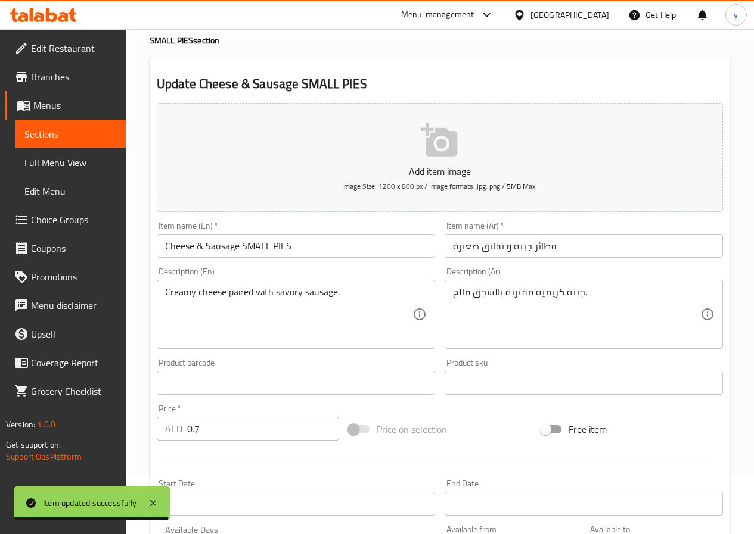
scroll to position [0, 0]
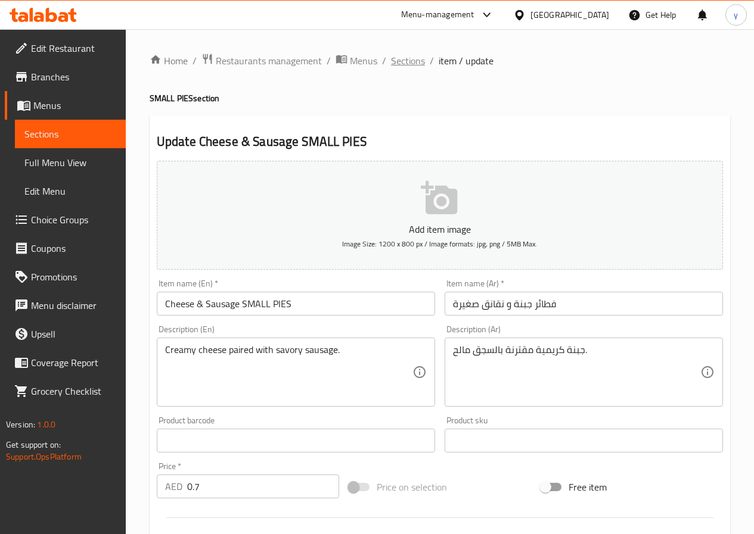
click at [399, 62] on span "Sections" at bounding box center [408, 61] width 34 height 14
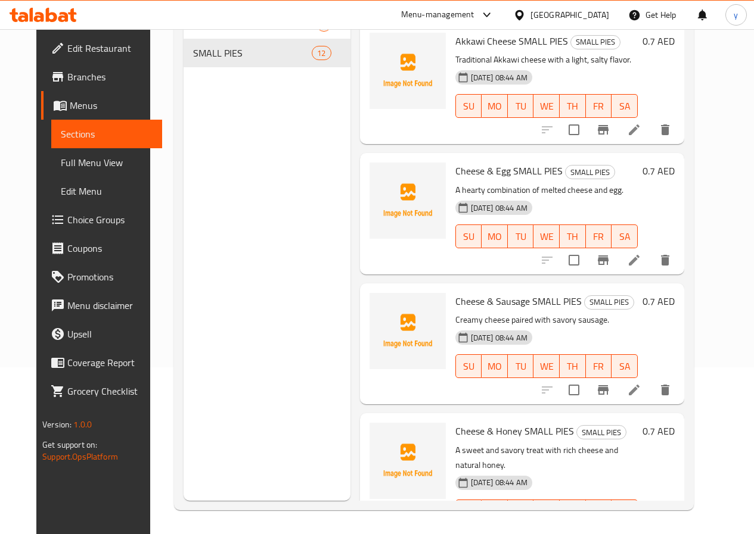
scroll to position [238, 0]
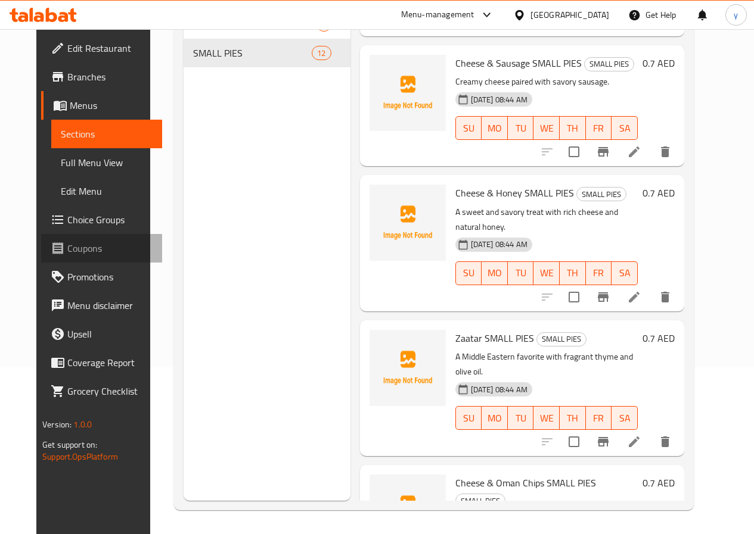
click at [122, 259] on link "Coupons" at bounding box center [101, 248] width 121 height 29
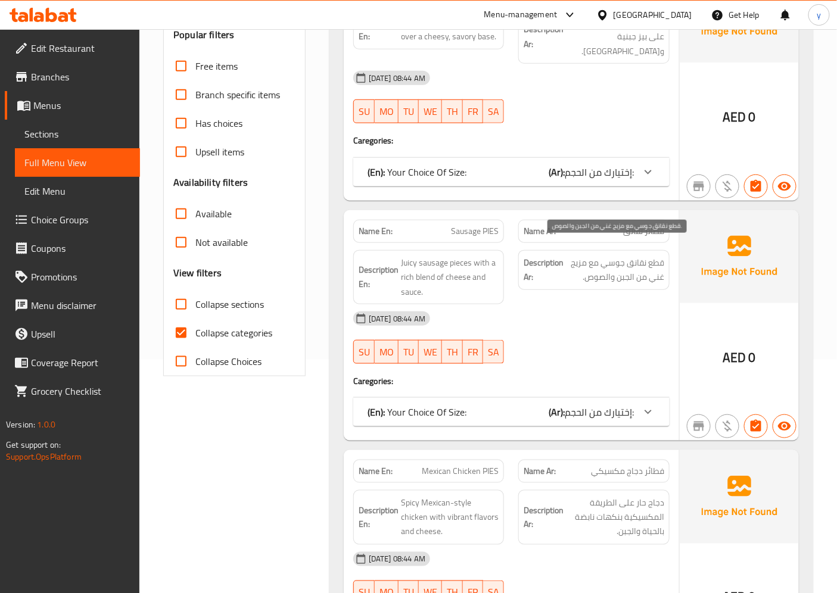
scroll to position [265, 0]
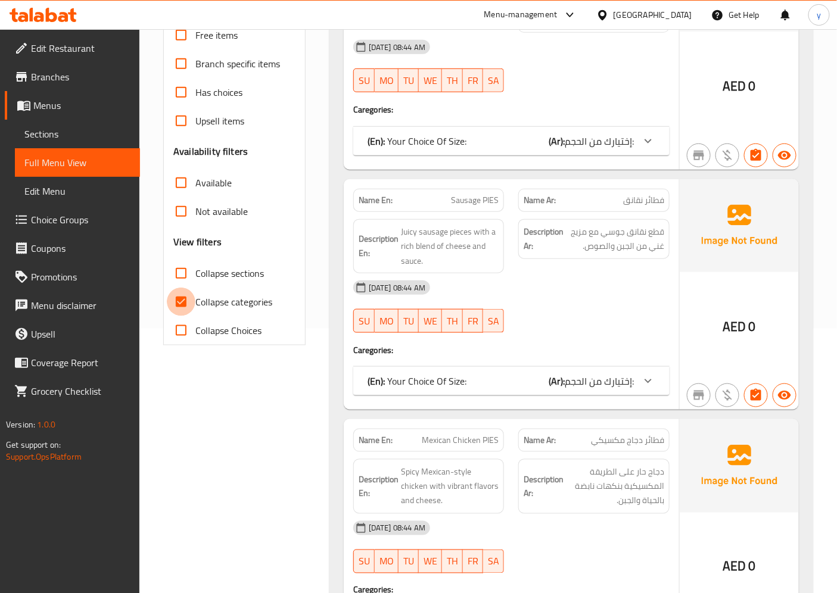
click at [191, 303] on input "Collapse categories" at bounding box center [181, 302] width 29 height 29
checkbox input "false"
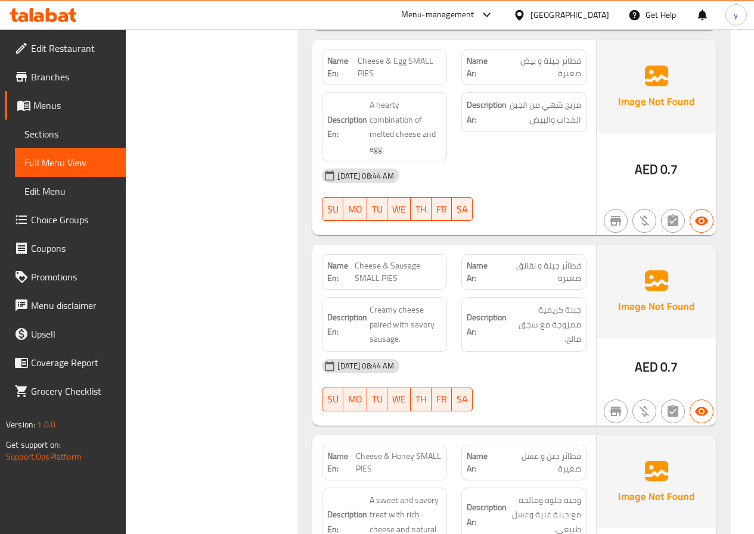
scroll to position [2793, 0]
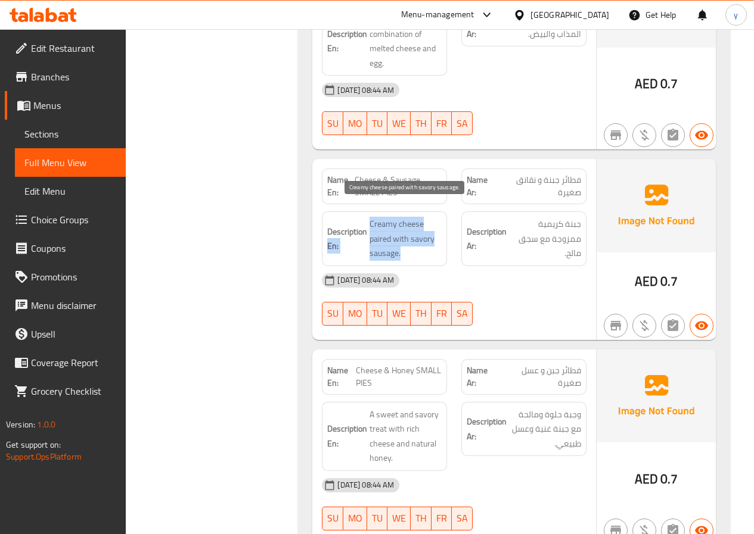
drag, startPoint x: 367, startPoint y: 210, endPoint x: 424, endPoint y: 241, distance: 64.5
click at [424, 241] on h6 "Description En: Creamy cheese paired with savory sausage." at bounding box center [384, 239] width 114 height 44
click at [448, 241] on div "Description En: Creamy cheese paired with savory sausage." at bounding box center [384, 238] width 139 height 69
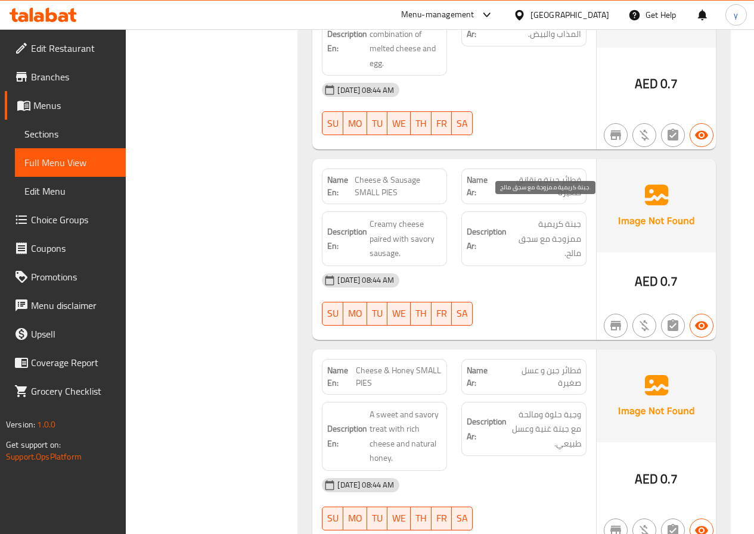
click at [573, 227] on span "جبنة كريمية ممزوجة مع سجق مالح." at bounding box center [545, 239] width 72 height 44
click at [425, 242] on span "Creamy cheese paired with savory sausage." at bounding box center [405, 239] width 72 height 44
click at [92, 127] on span "Sections" at bounding box center [70, 134] width 92 height 14
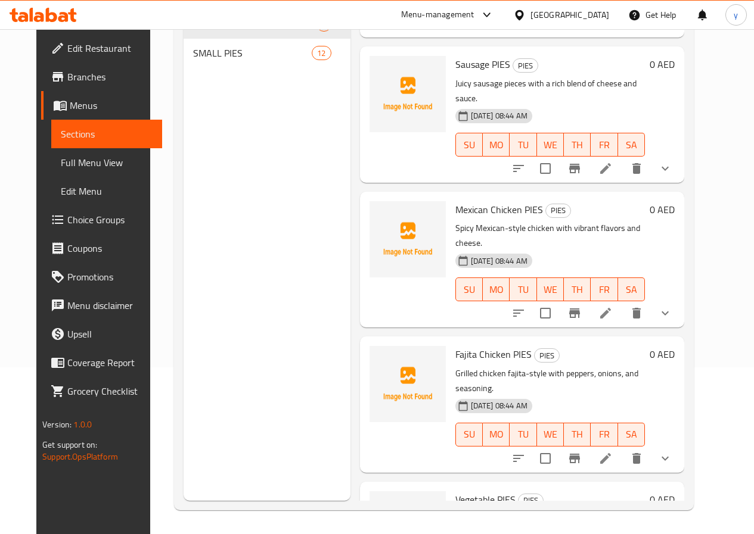
scroll to position [119, 0]
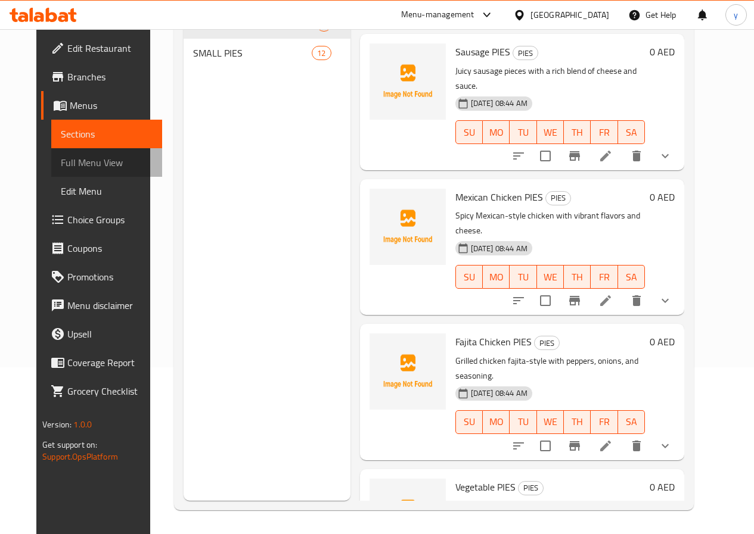
click at [61, 157] on span "Full Menu View" at bounding box center [107, 162] width 92 height 14
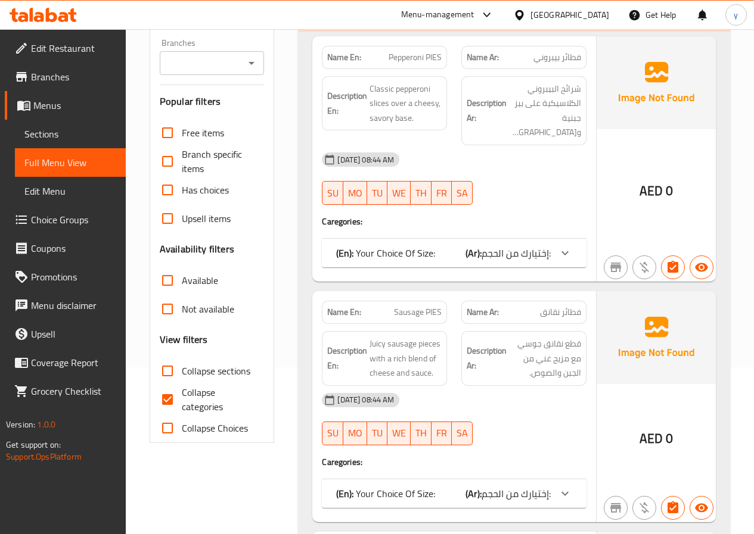
drag, startPoint x: 166, startPoint y: 393, endPoint x: 290, endPoint y: 313, distance: 147.7
click at [166, 394] on input "Collapse categories" at bounding box center [167, 399] width 29 height 29
checkbox input "false"
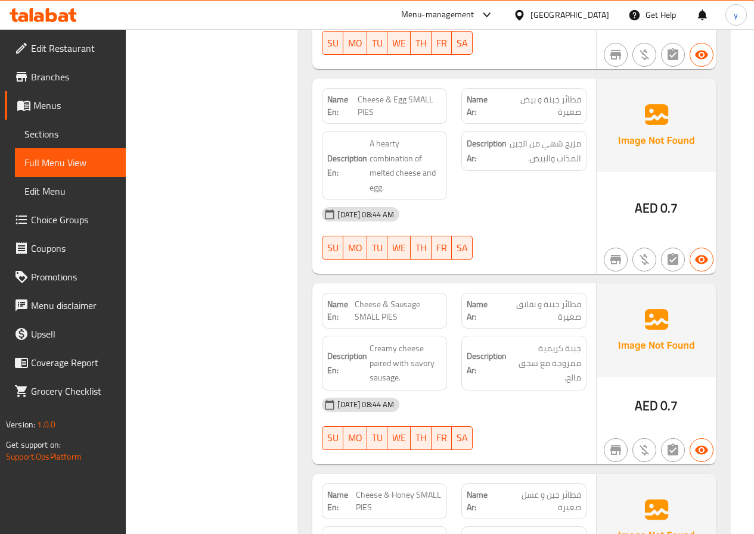
scroll to position [2728, 0]
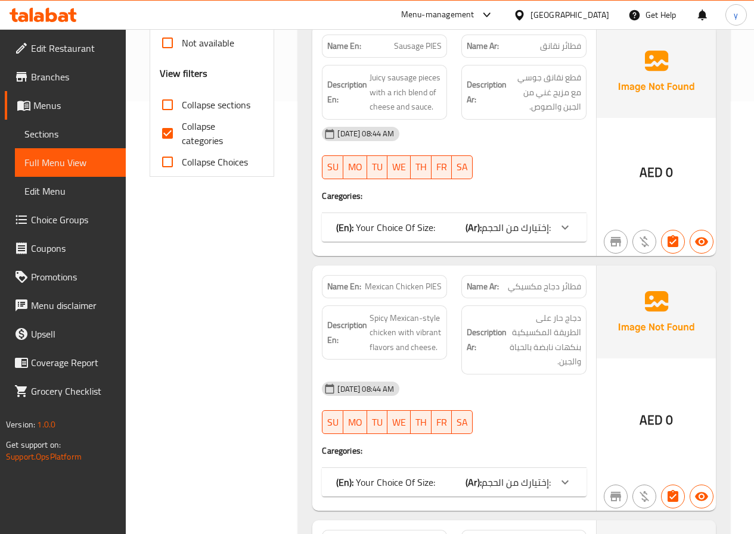
scroll to position [399, 0]
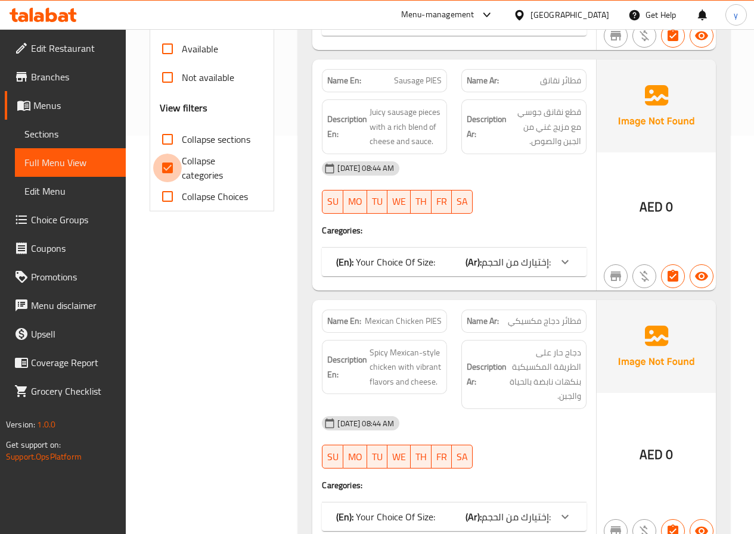
click at [172, 159] on input "Collapse categories" at bounding box center [167, 168] width 29 height 29
checkbox input "false"
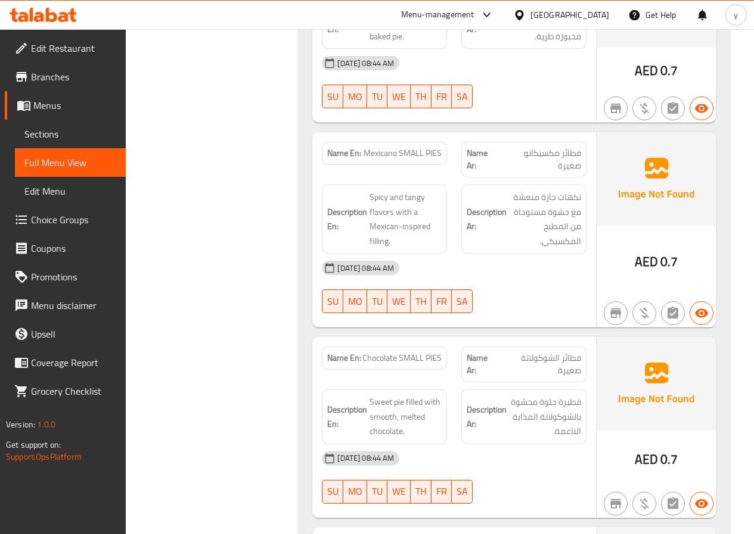
scroll to position [3763, 0]
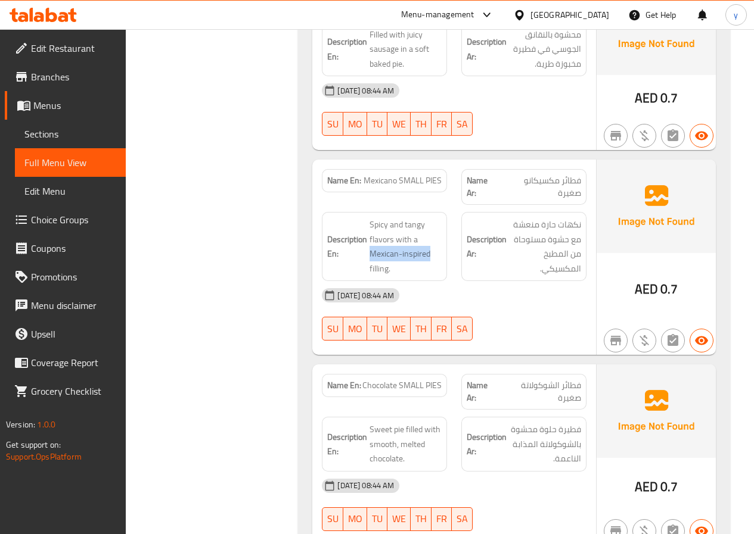
drag, startPoint x: 371, startPoint y: 240, endPoint x: 442, endPoint y: 241, distance: 70.9
click at [442, 241] on div "Description En: Spicy and tangy flavors with a Mexican-inspired filling." at bounding box center [384, 246] width 125 height 69
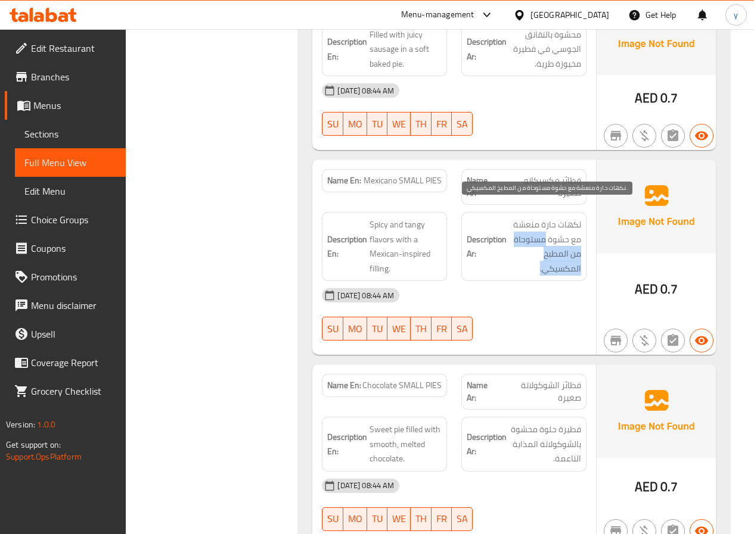
drag, startPoint x: 544, startPoint y: 226, endPoint x: 534, endPoint y: 247, distance: 23.2
click at [534, 247] on span "نكهات حارة منعشة مع حشوة مستوحاة من المطبخ المكسيكي." at bounding box center [545, 246] width 72 height 58
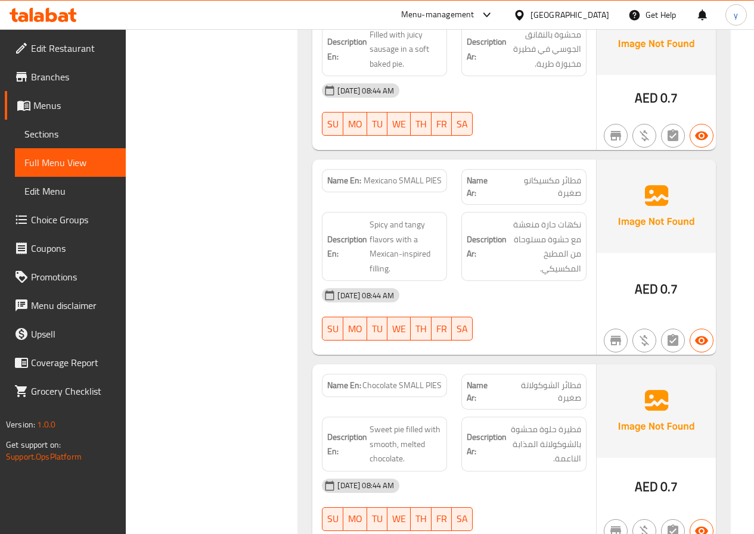
click at [541, 290] on div "[DATE] 08:44 AM" at bounding box center [454, 295] width 279 height 29
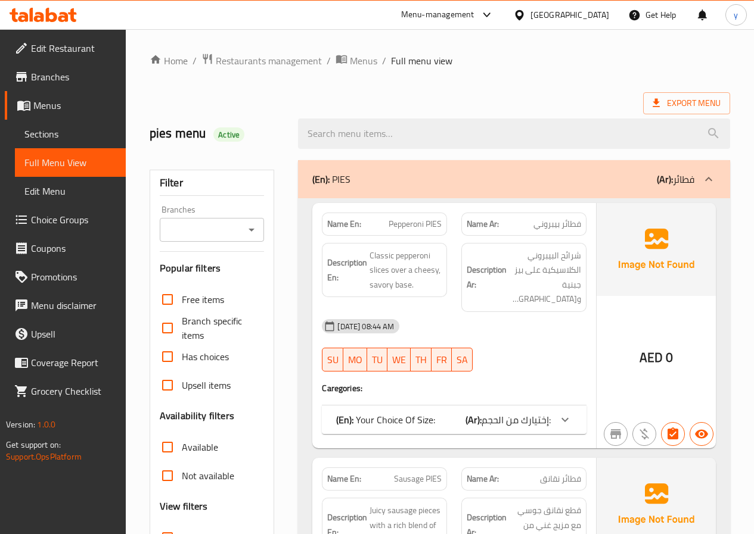
click at [64, 139] on span "Sections" at bounding box center [70, 134] width 92 height 14
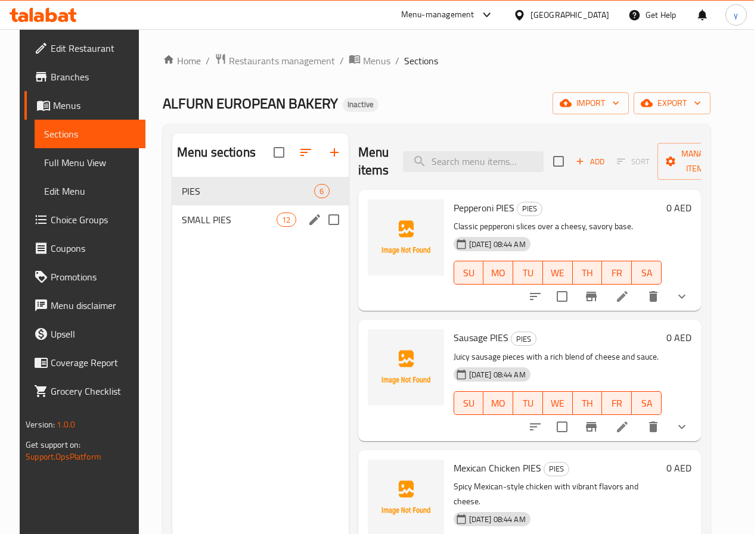
click at [249, 234] on div "SMALL PIES 12" at bounding box center [260, 220] width 176 height 29
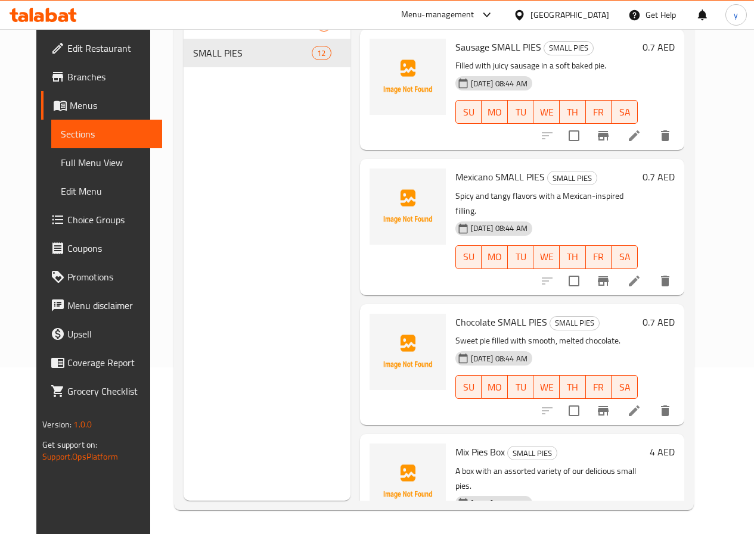
scroll to position [777, 0]
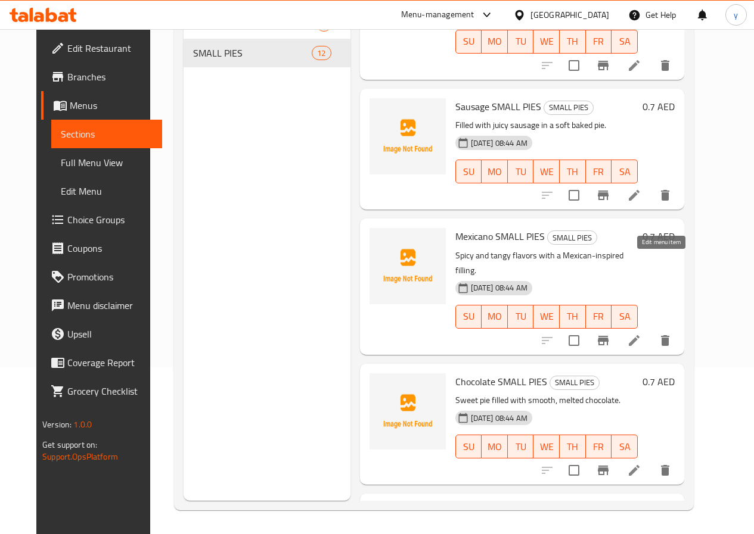
click at [639, 335] on icon at bounding box center [633, 340] width 11 height 11
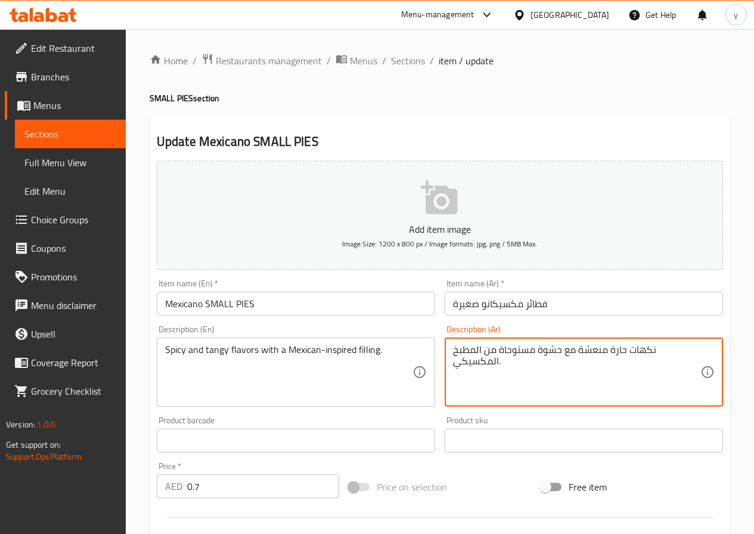
drag, startPoint x: 494, startPoint y: 349, endPoint x: 444, endPoint y: 350, distance: 50.7
click at [455, 348] on textarea "نكهات حارة منعشة مع حشوة مستوحاة المكسيكي." at bounding box center [576, 372] width 247 height 57
click at [453, 355] on textarea "نكهات حارة منعشة مع حشوة مستوحاة المكسيكي." at bounding box center [576, 372] width 247 height 57
click at [459, 354] on textarea "نكهات حارة منعشة مع حشوة مستوحاة المكسيكي." at bounding box center [576, 372] width 247 height 57
click at [454, 350] on textarea "نكهات حارة منعشة مع حشوة مستوحاة المكسيكي." at bounding box center [576, 372] width 247 height 57
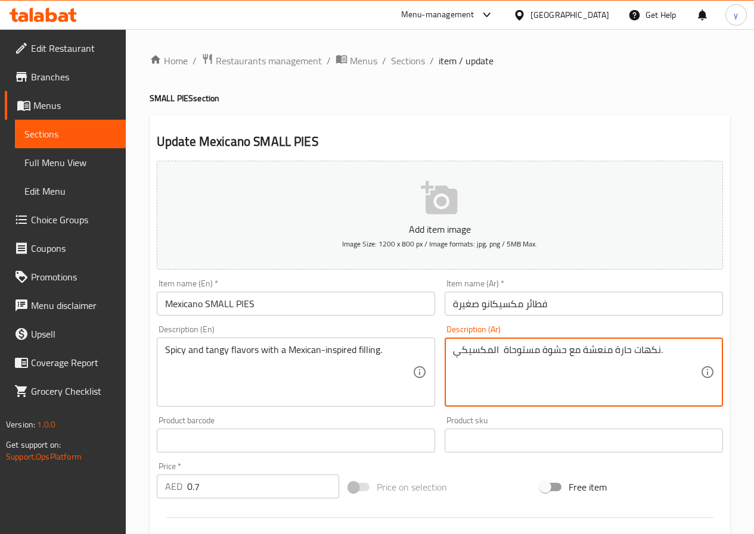
click at [663, 348] on textarea "نكهات حارة منعشة مع حشوة مستوحاة المكسيكي." at bounding box center [576, 372] width 247 height 57
click at [491, 351] on textarea "نكهات حارة منعشة مع حشوة مستوحاة المكسيك." at bounding box center [576, 372] width 247 height 57
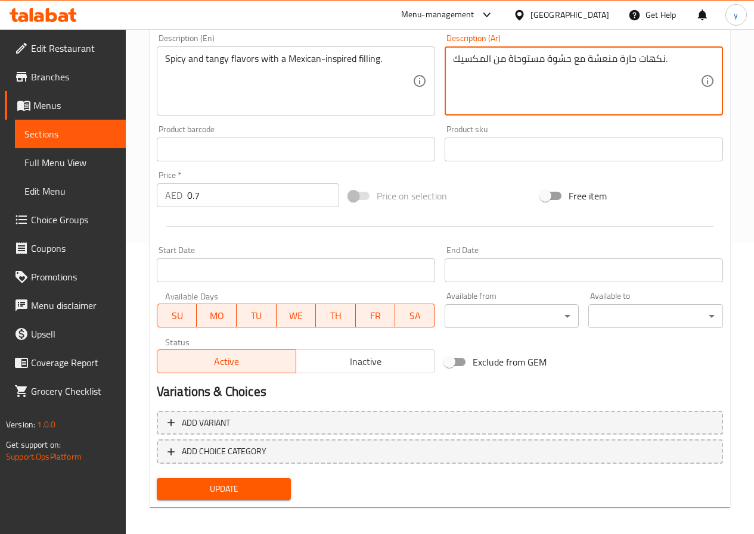
scroll to position [298, 0]
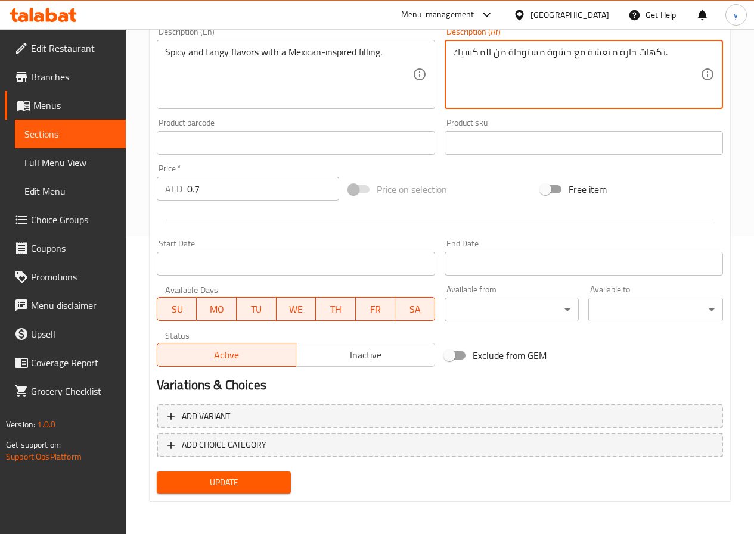
type textarea "نكهات حارة منعشة مع حشوة مستوحاة من المكسيك."
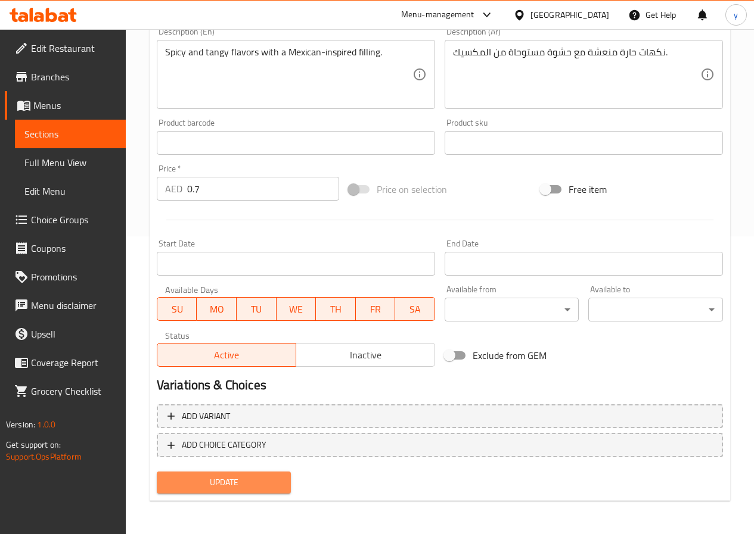
click at [241, 477] on span "Update" at bounding box center [224, 482] width 116 height 15
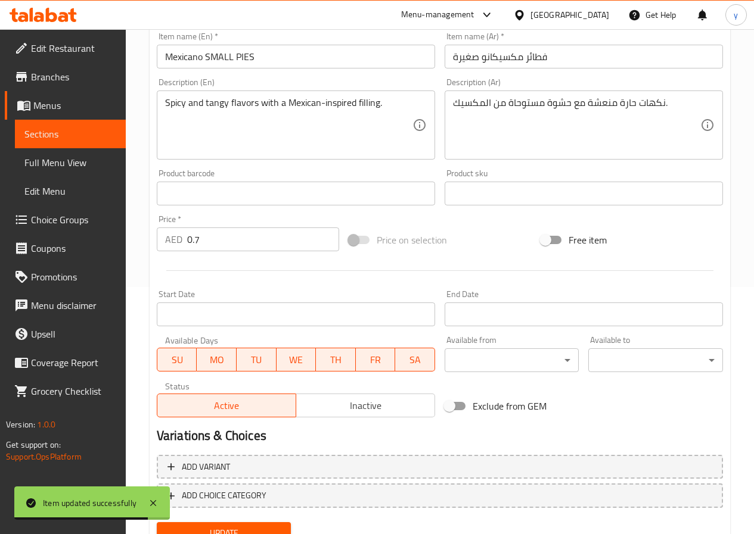
scroll to position [179, 0]
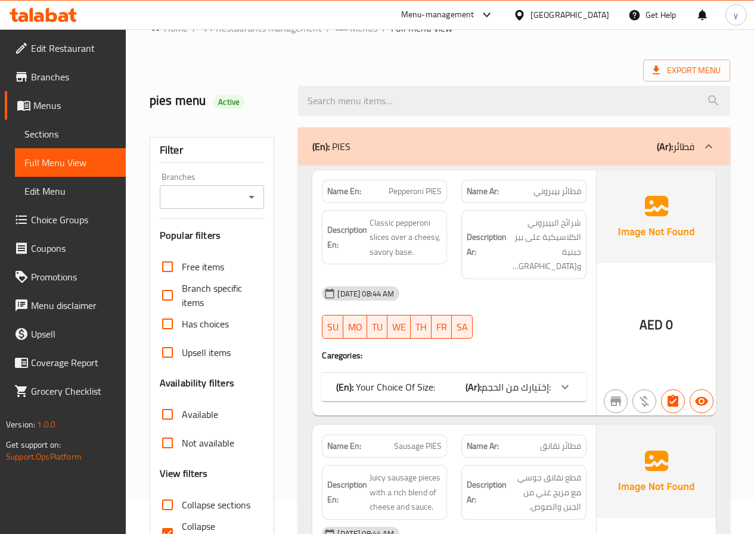
scroll to position [60, 0]
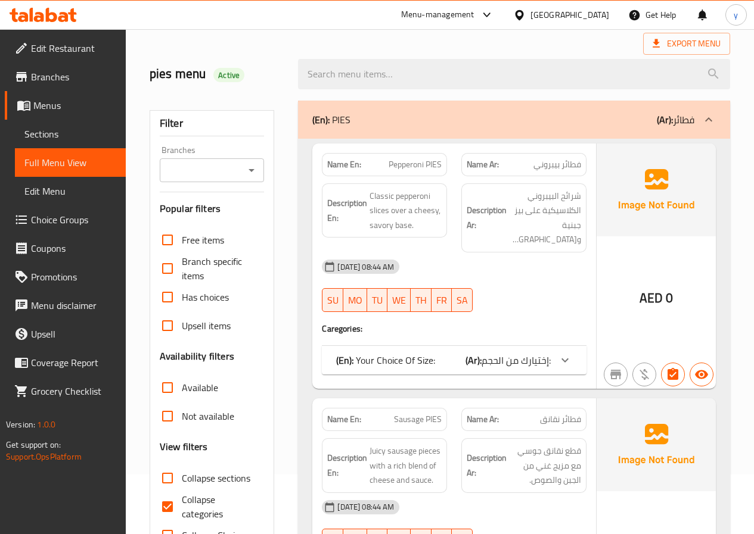
click at [164, 498] on input "Collapse categories" at bounding box center [167, 507] width 29 height 29
checkbox input "false"
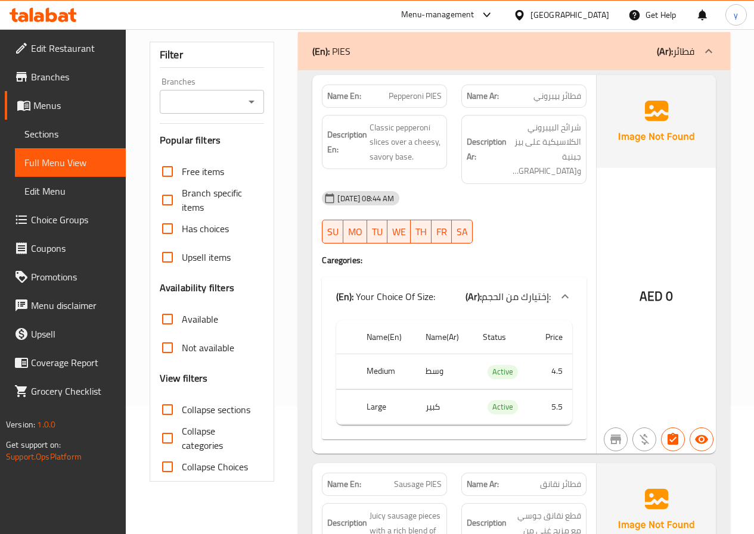
scroll to position [0, 0]
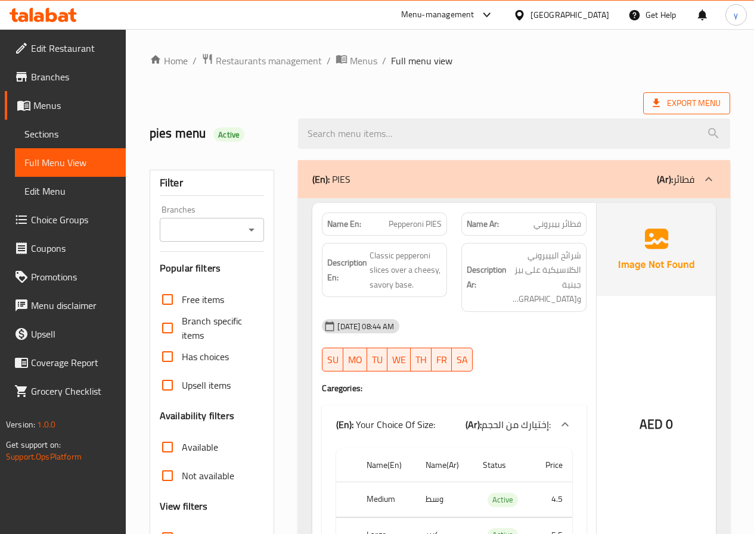
click at [702, 106] on span "Export Menu" at bounding box center [686, 103] width 68 height 15
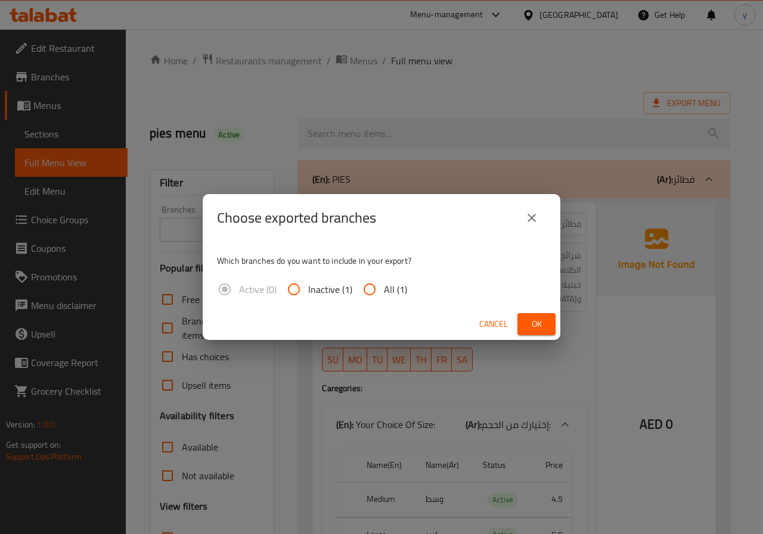
click at [366, 295] on input "All (1)" at bounding box center [369, 289] width 29 height 29
radio input "true"
click at [530, 320] on span "Ok" at bounding box center [536, 324] width 19 height 15
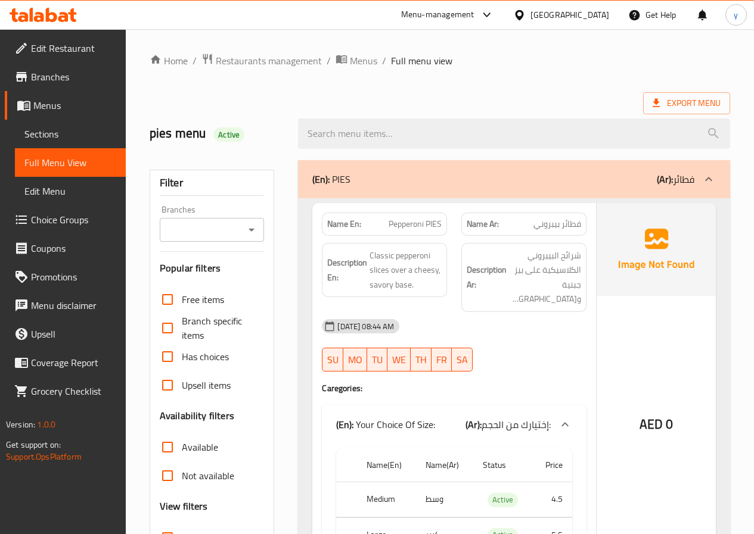
click at [358, 186] on div "(En): PIES (Ar): فطائر" at bounding box center [514, 179] width 432 height 38
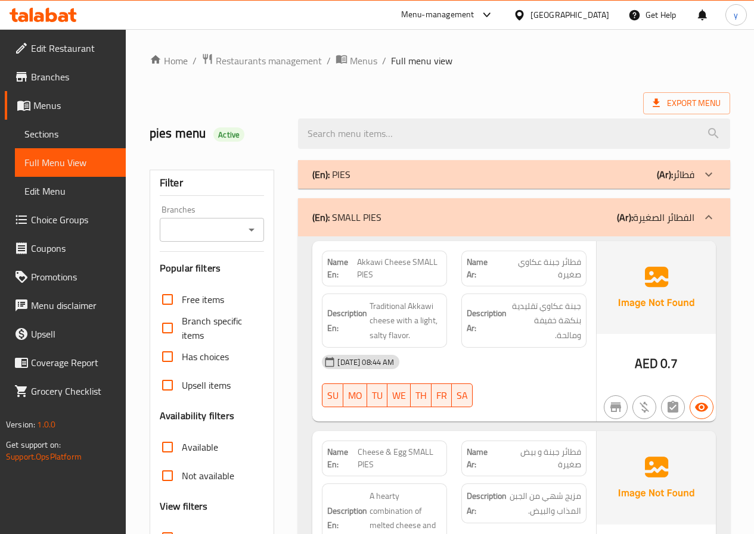
click at [369, 179] on div "(En): PIES (Ar): فطائر" at bounding box center [503, 174] width 382 height 14
